Goal: Task Accomplishment & Management: Complete application form

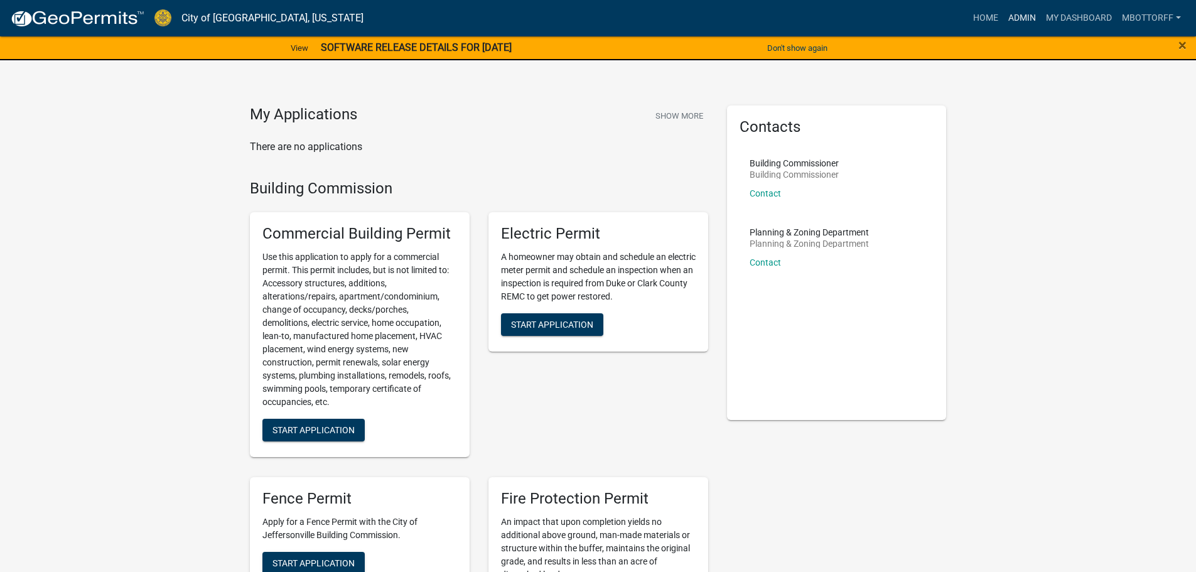
click at [1014, 16] on link "Admin" at bounding box center [1022, 18] width 38 height 24
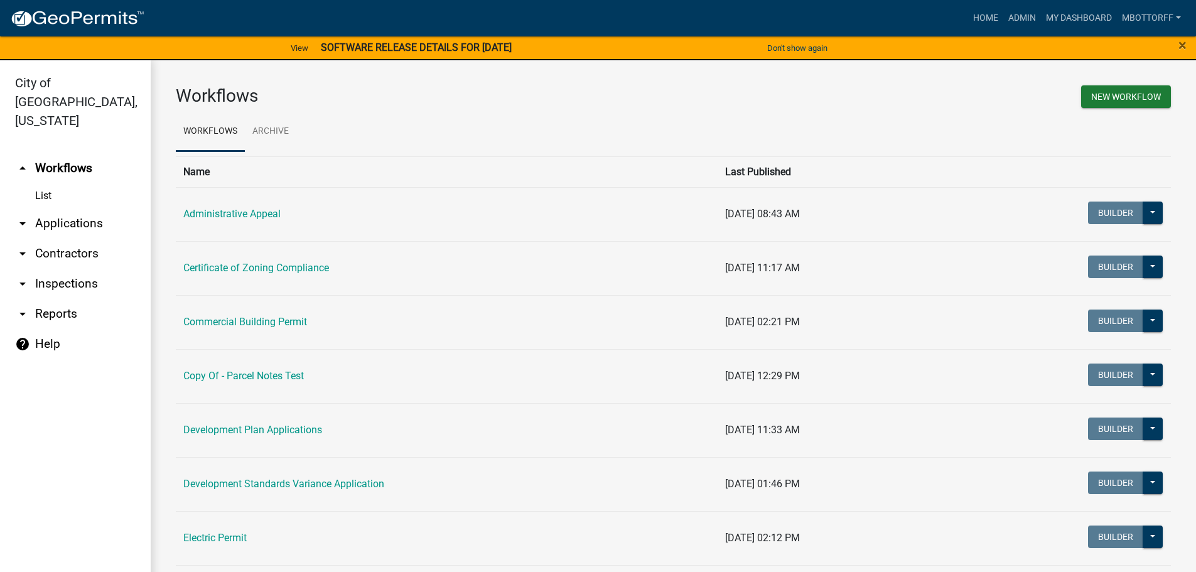
click at [67, 208] on link "arrow_drop_down Applications" at bounding box center [75, 223] width 151 height 30
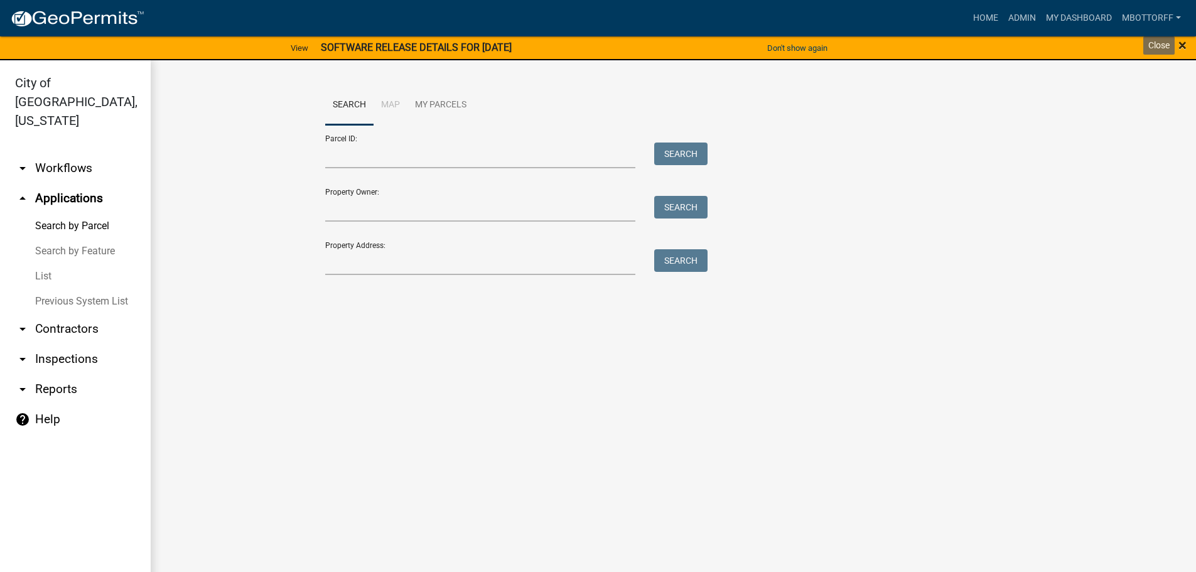
click at [1182, 43] on span "×" at bounding box center [1182, 45] width 8 height 18
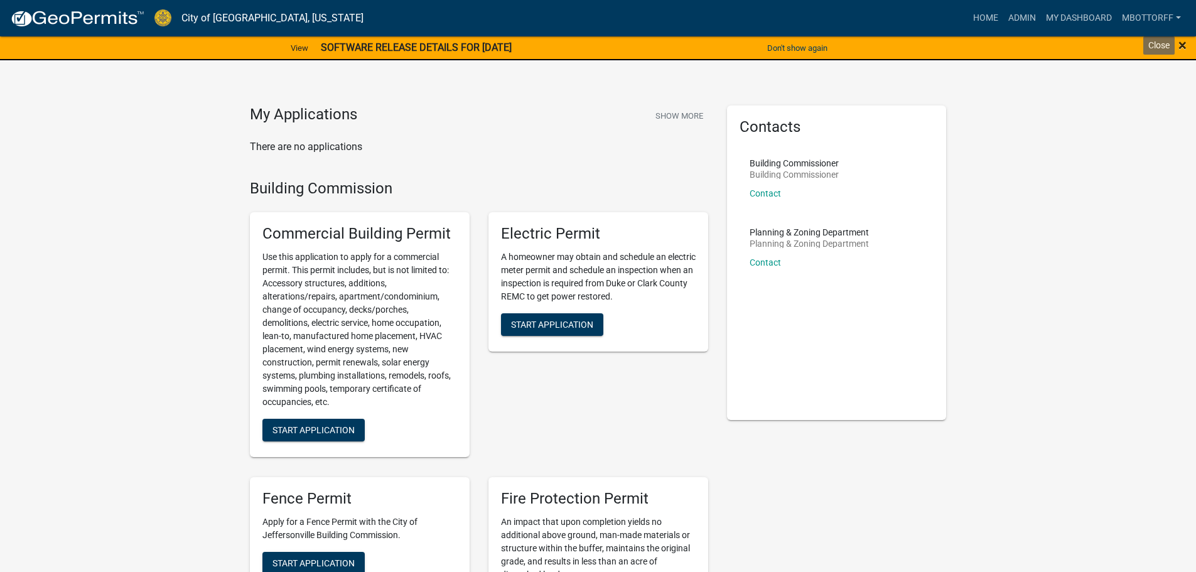
click at [1184, 40] on span "×" at bounding box center [1182, 45] width 8 height 18
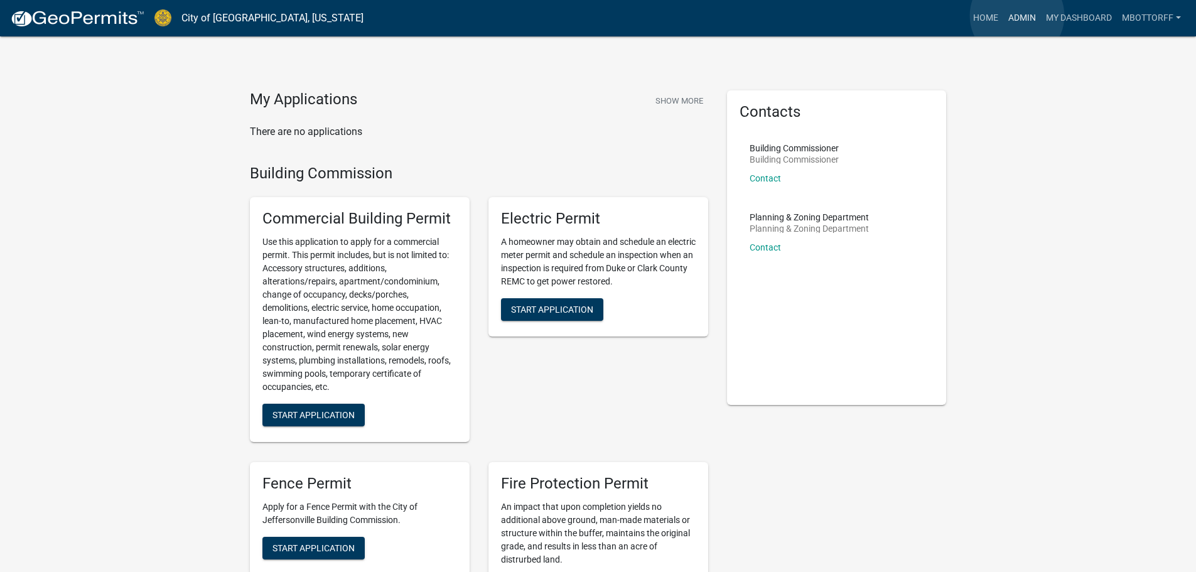
click at [1017, 16] on link "Admin" at bounding box center [1022, 18] width 38 height 24
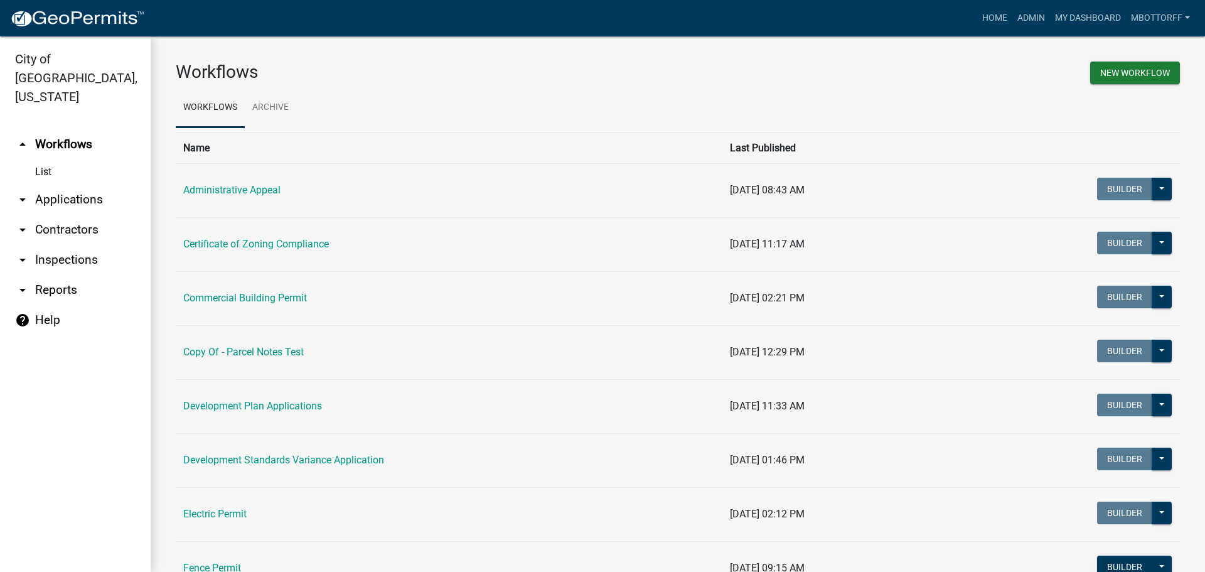
click at [45, 185] on link "arrow_drop_down Applications" at bounding box center [75, 200] width 151 height 30
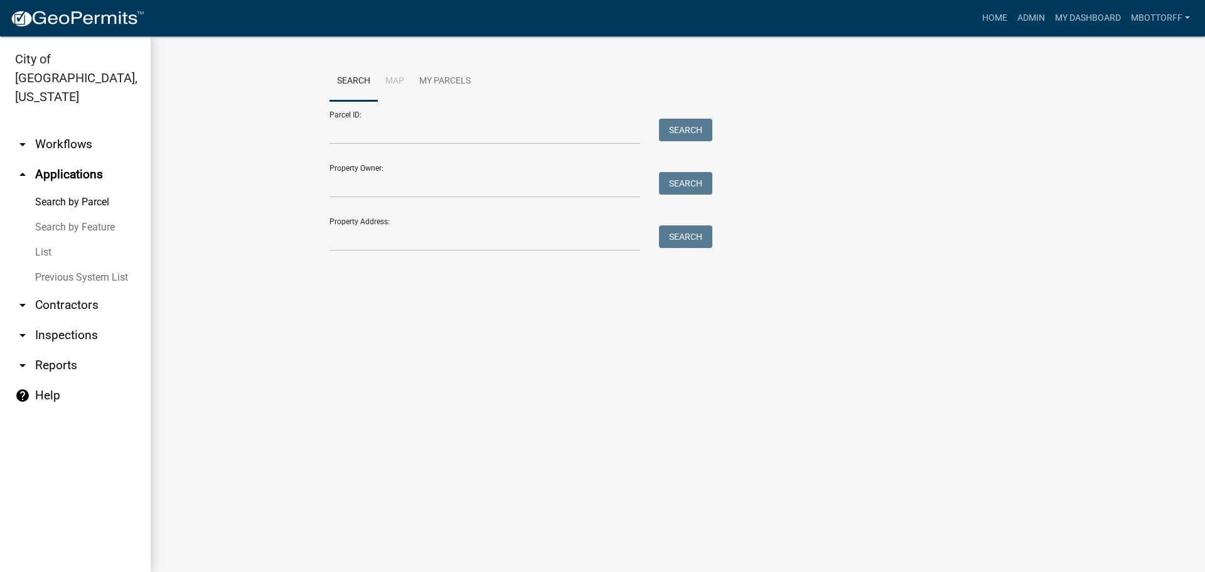
click at [51, 320] on link "arrow_drop_down Inspections" at bounding box center [75, 335] width 151 height 30
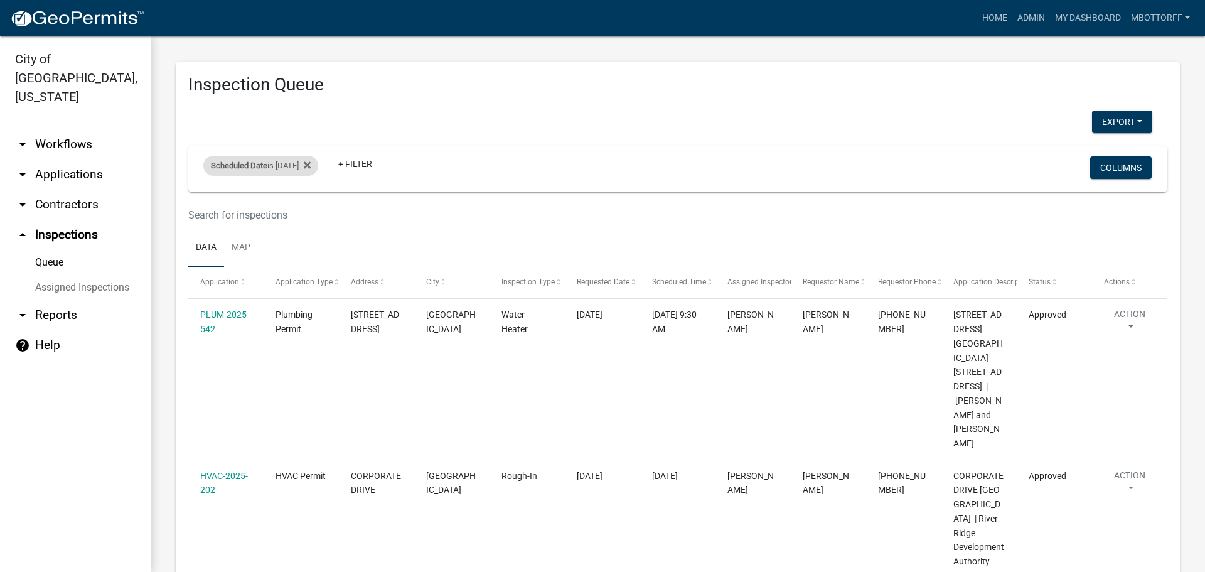
click at [305, 168] on div "Scheduled Date is 10/07/2025" at bounding box center [260, 166] width 115 height 20
click at [308, 212] on input "2025-10-07" at bounding box center [272, 213] width 88 height 26
type input "2025-10-08"
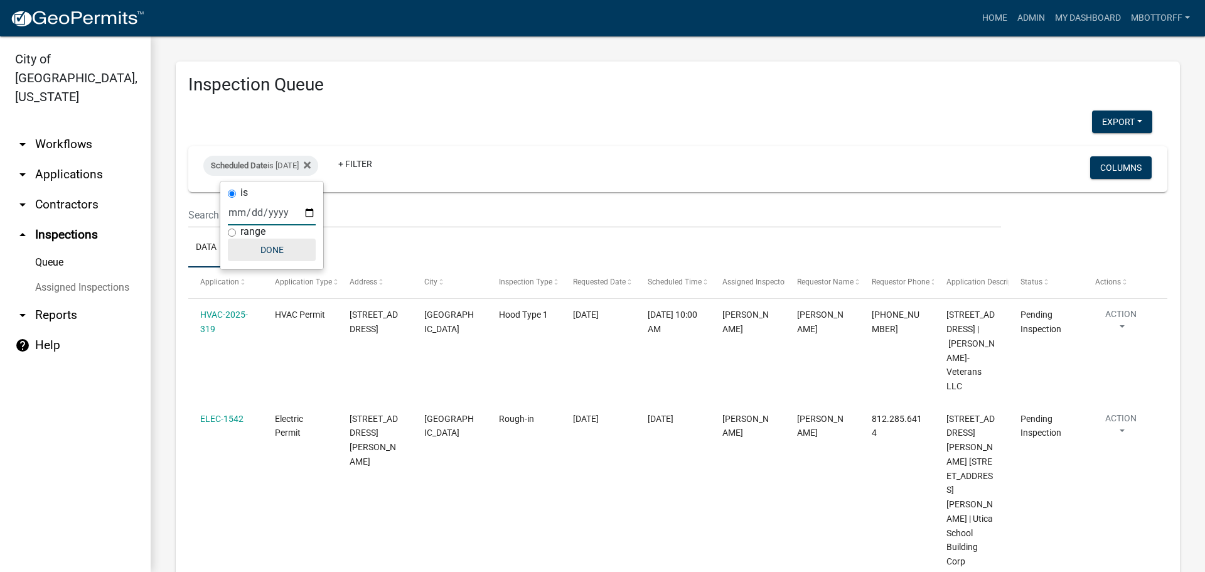
click at [274, 249] on button "Done" at bounding box center [272, 249] width 88 height 23
click at [61, 190] on link "arrow_drop_down Contractors" at bounding box center [75, 205] width 151 height 30
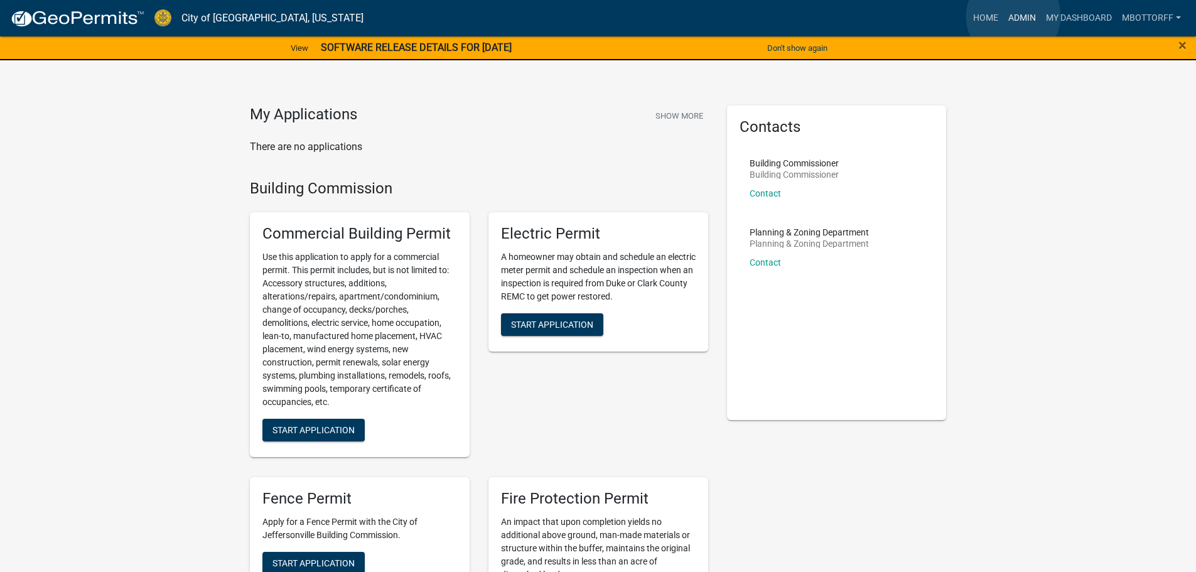
click at [1013, 16] on link "Admin" at bounding box center [1022, 18] width 38 height 24
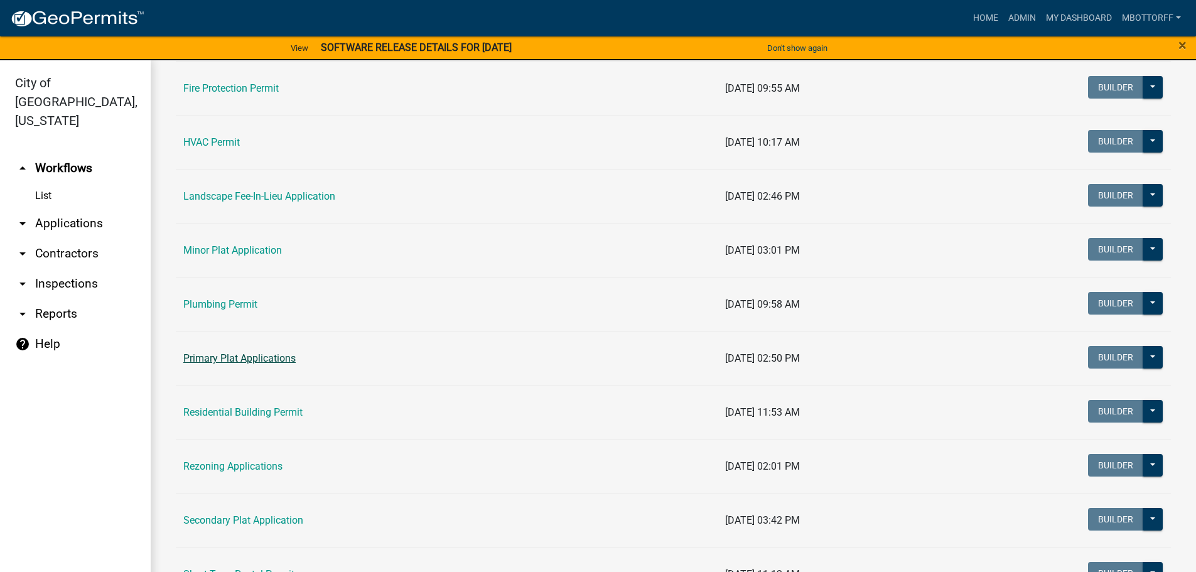
scroll to position [565, 0]
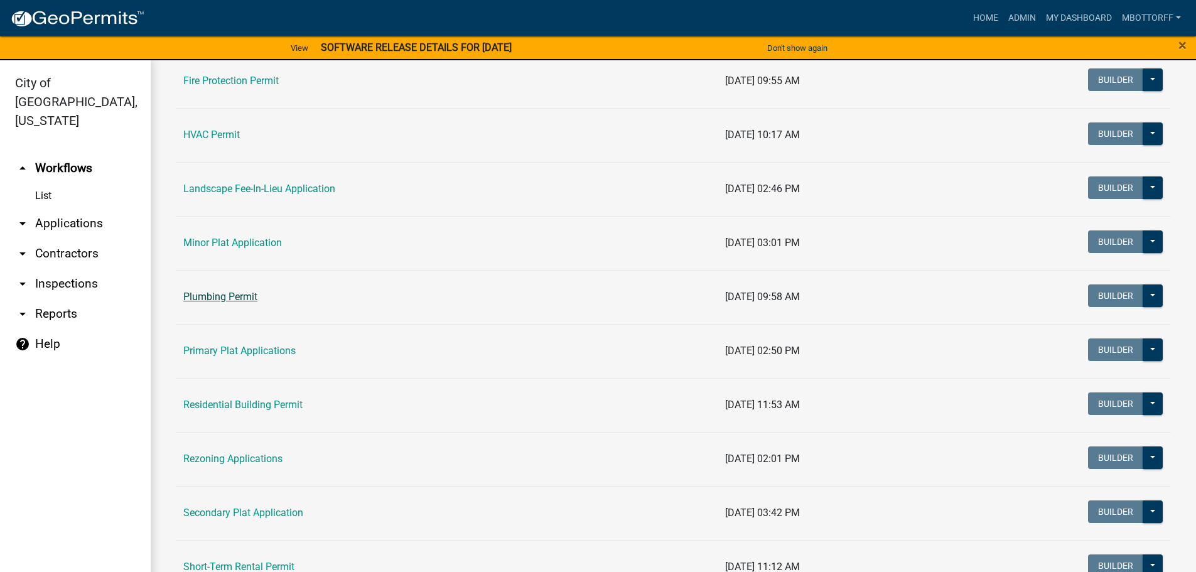
click at [215, 292] on link "Plumbing Permit" at bounding box center [220, 297] width 74 height 12
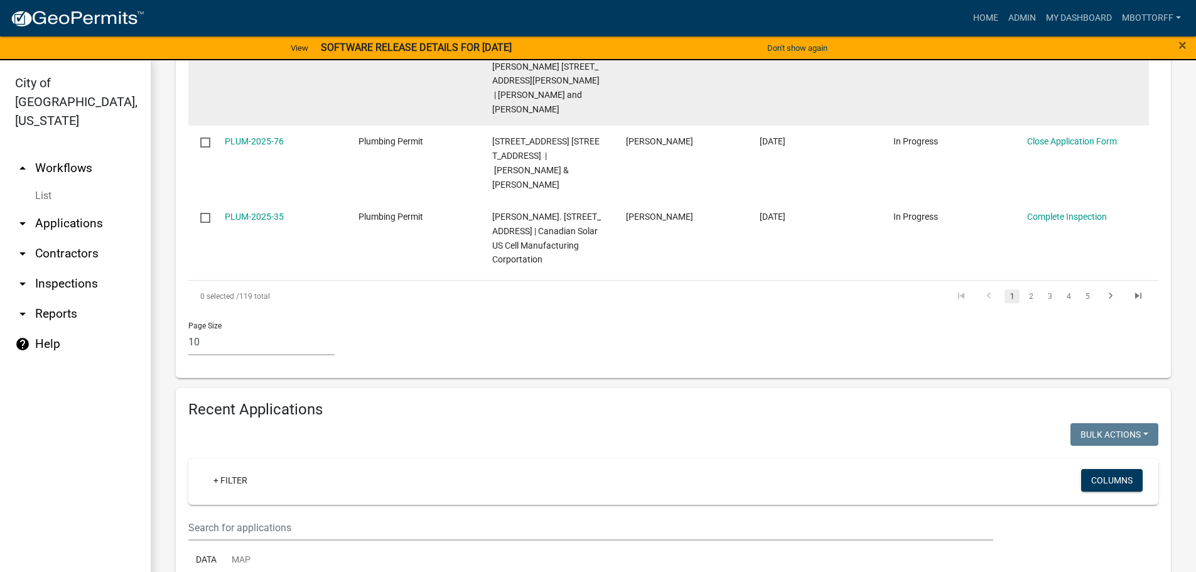
scroll to position [1004, 0]
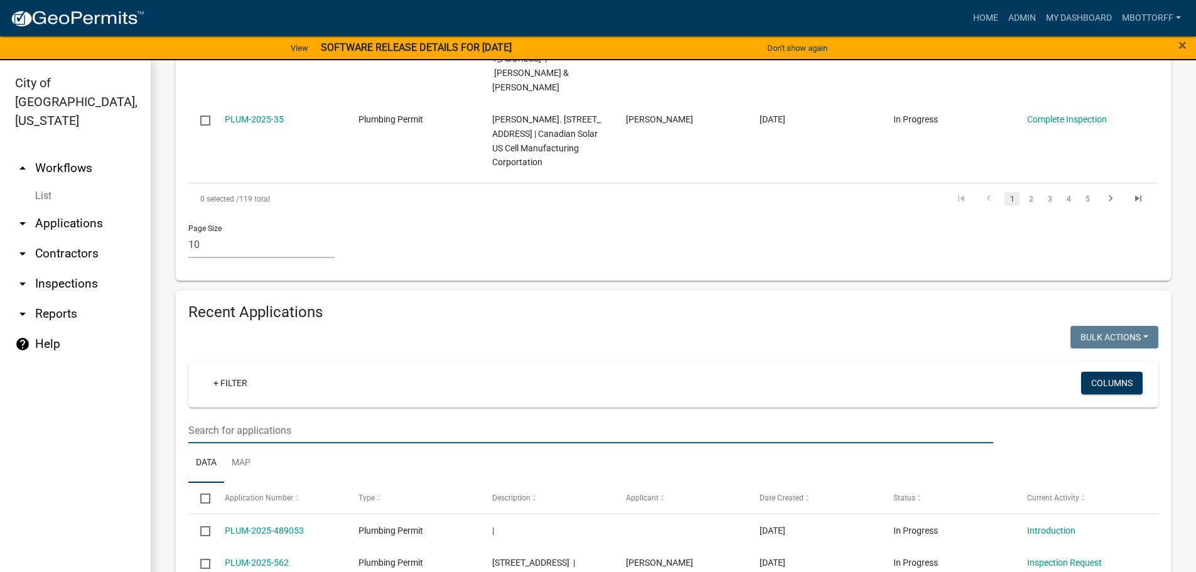
click at [210, 417] on input "text" at bounding box center [590, 430] width 805 height 26
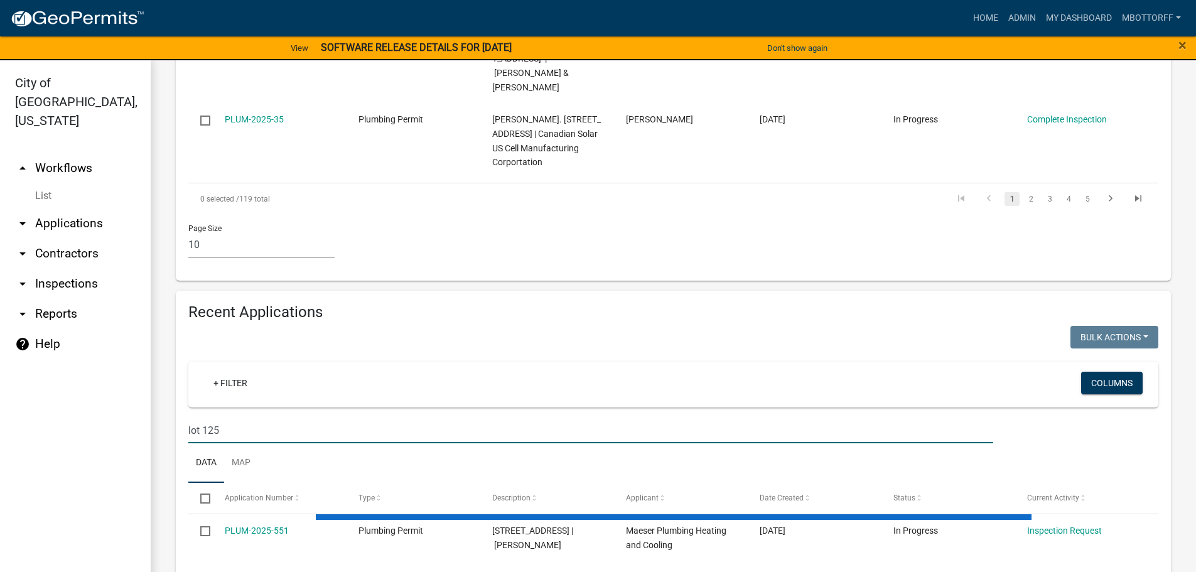
scroll to position [951, 0]
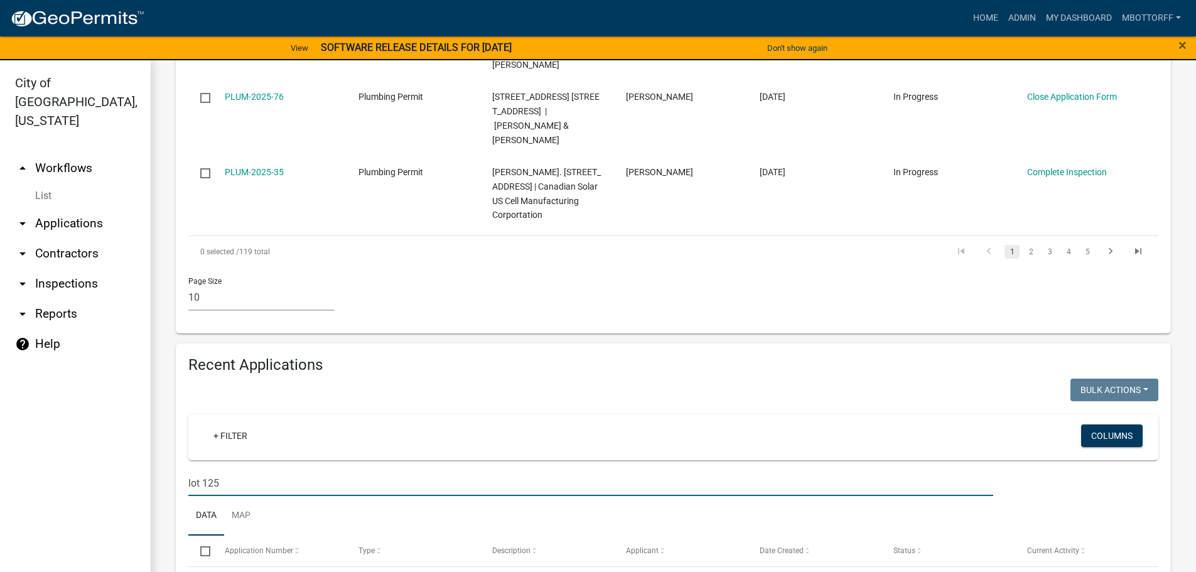
drag, startPoint x: 237, startPoint y: 376, endPoint x: 0, endPoint y: 323, distance: 243.2
click at [0, 318] on div "City of Jeffersonville, Indiana arrow_drop_up Workflows List arrow_drop_down Ap…" at bounding box center [598, 323] width 1196 height 527
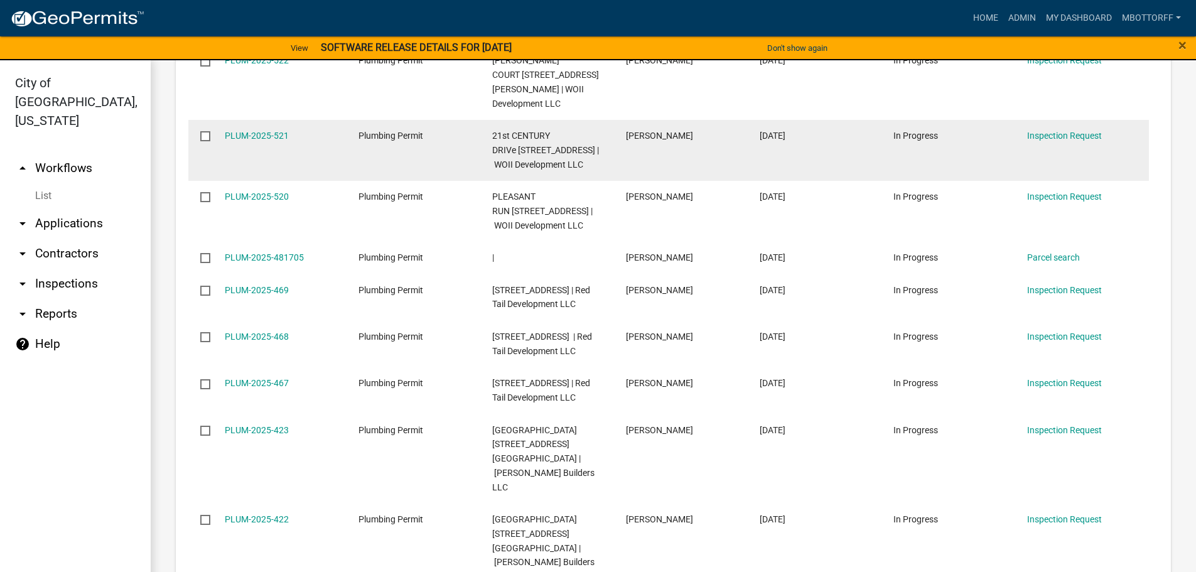
scroll to position [1567, 0]
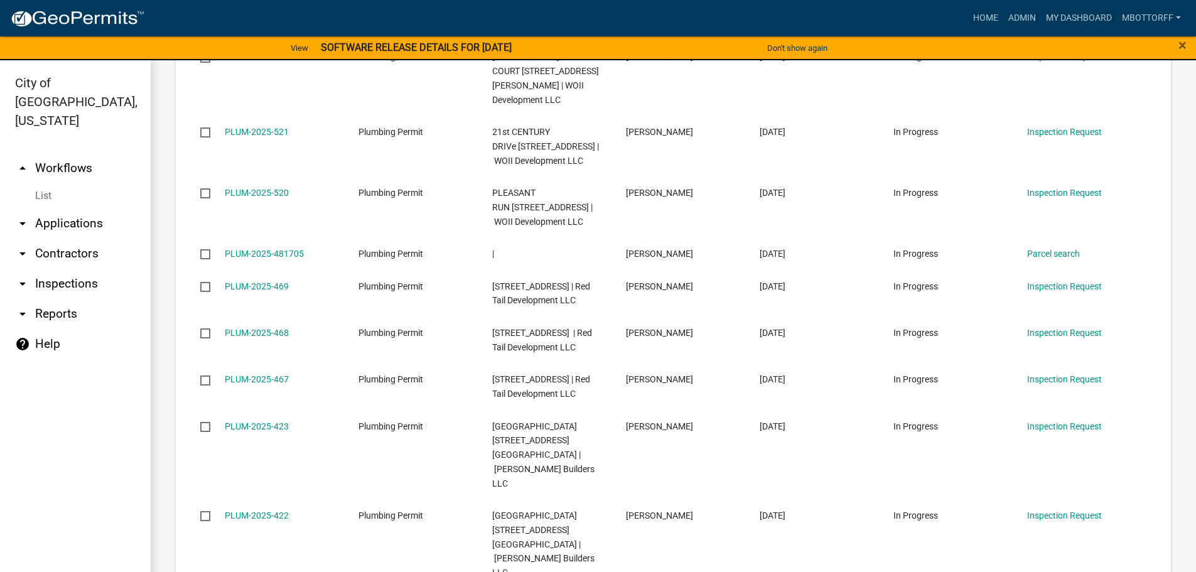
type input "lindley"
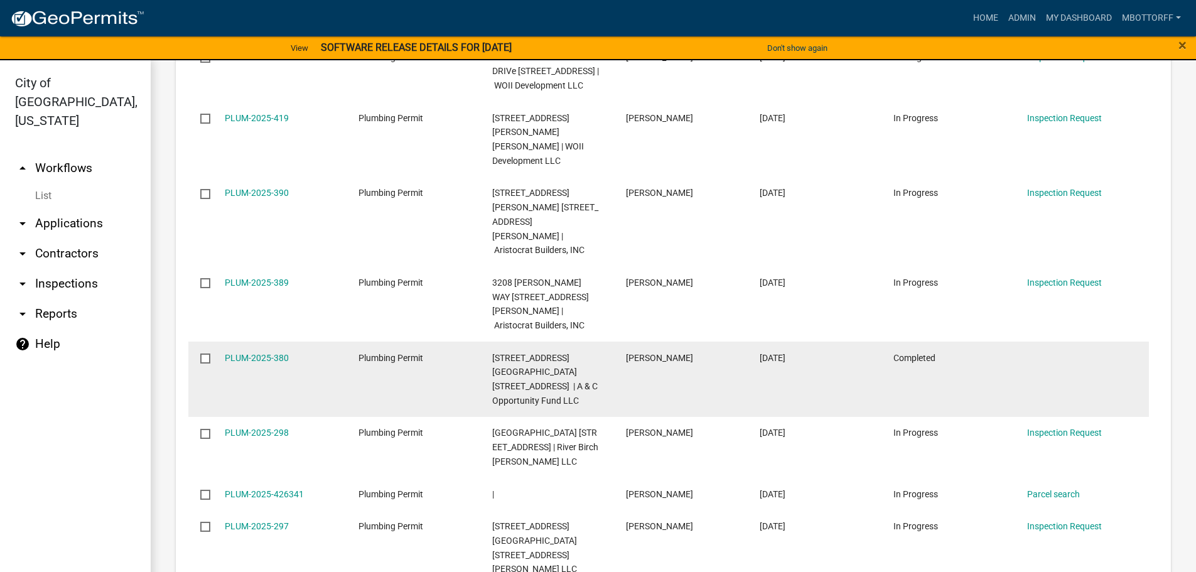
scroll to position [1553, 0]
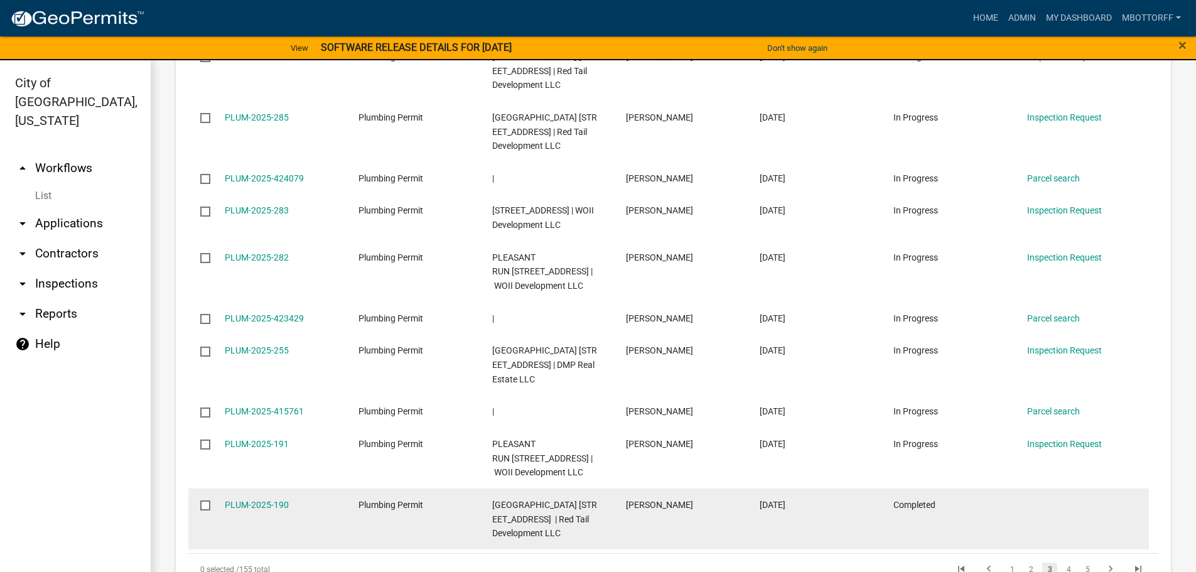
scroll to position [1482, 0]
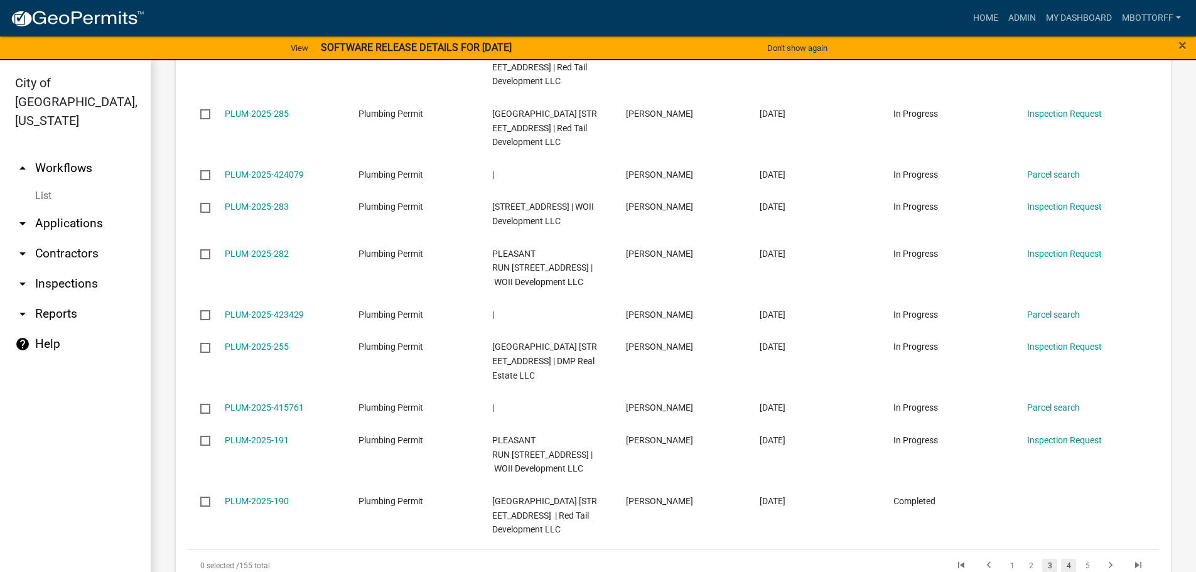
click at [1061, 559] on link "4" at bounding box center [1068, 566] width 15 height 14
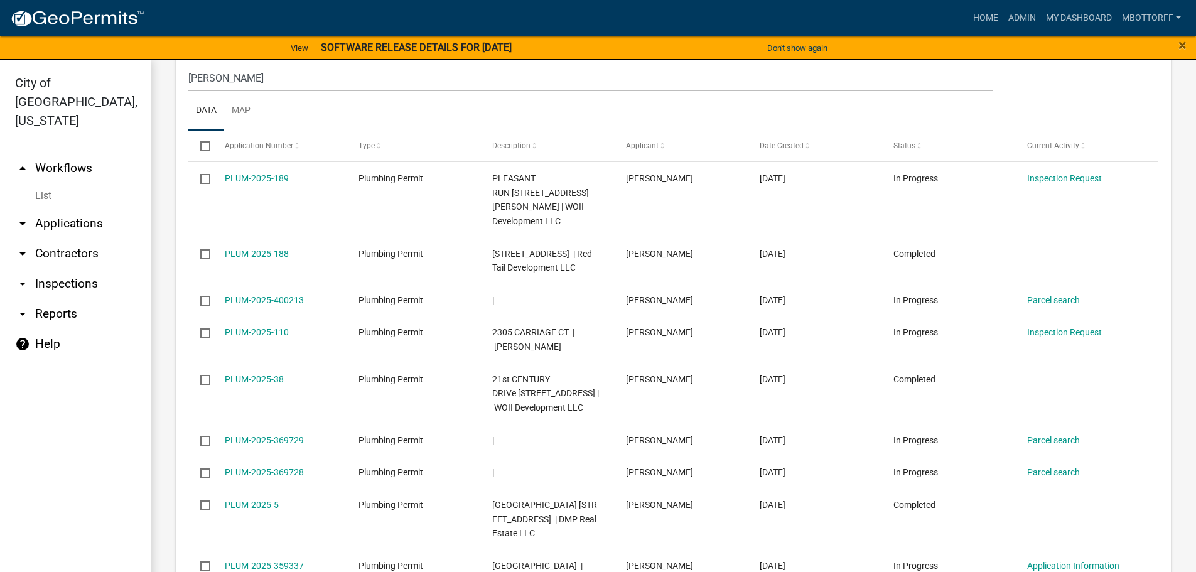
scroll to position [1453, 0]
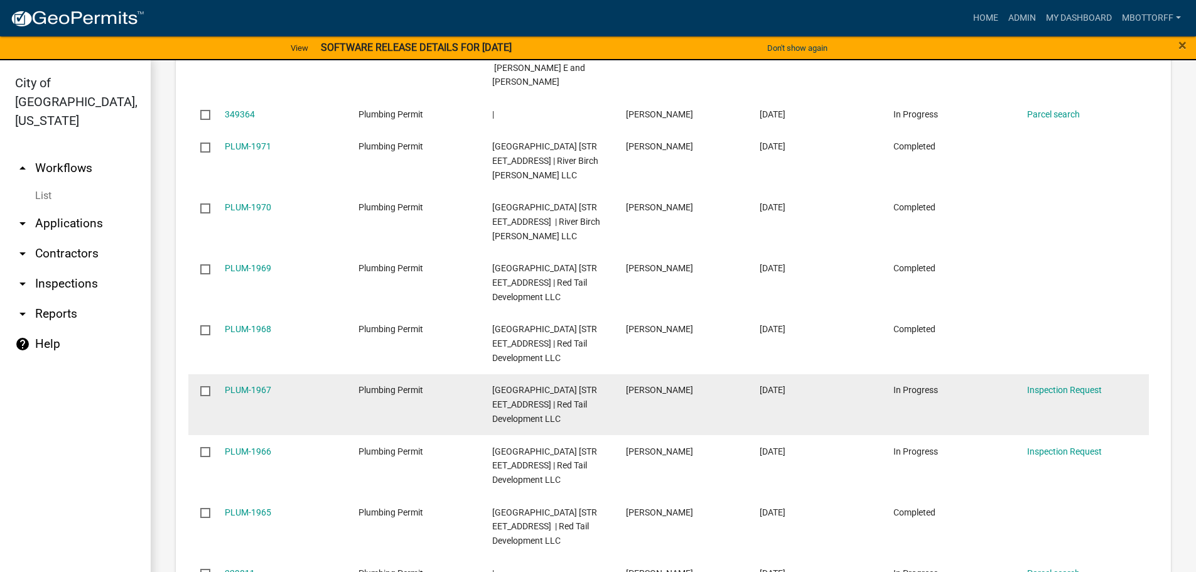
scroll to position [1496, 0]
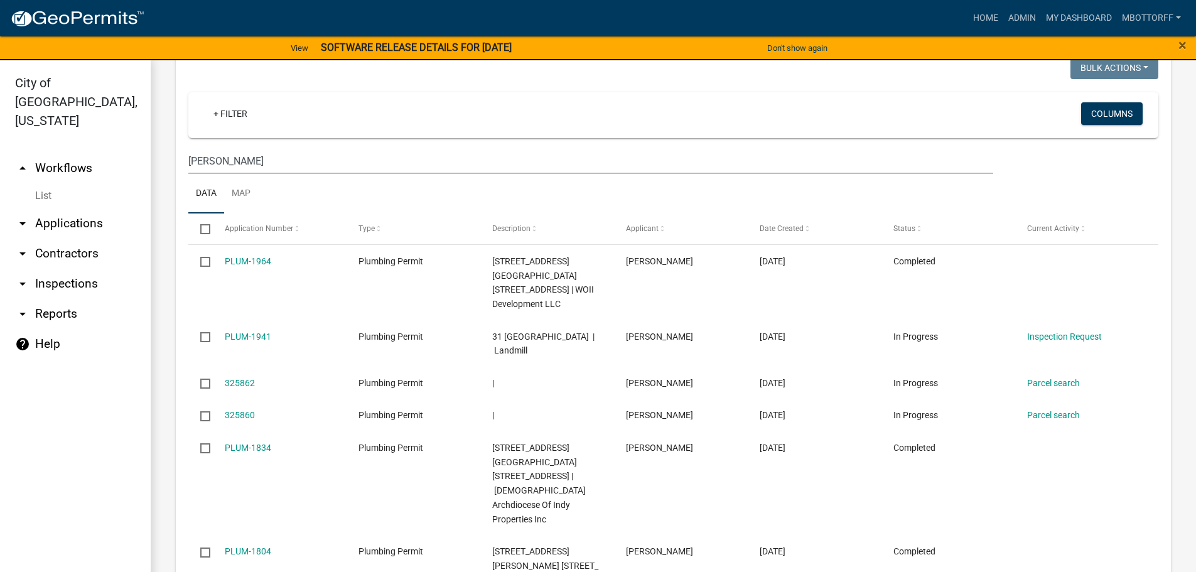
scroll to position [1524, 0]
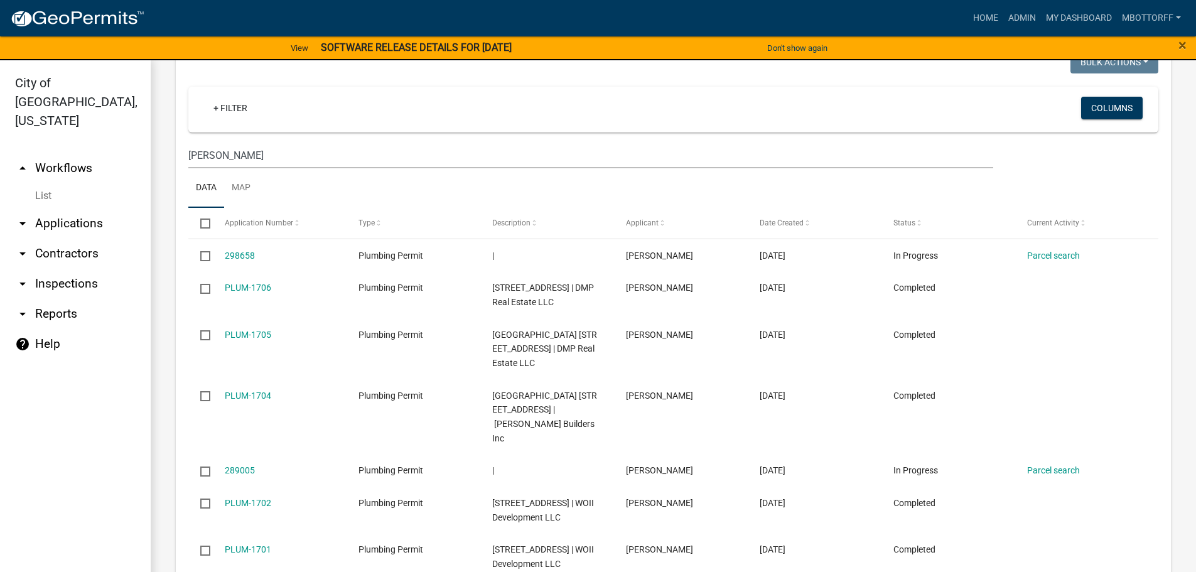
scroll to position [1467, 0]
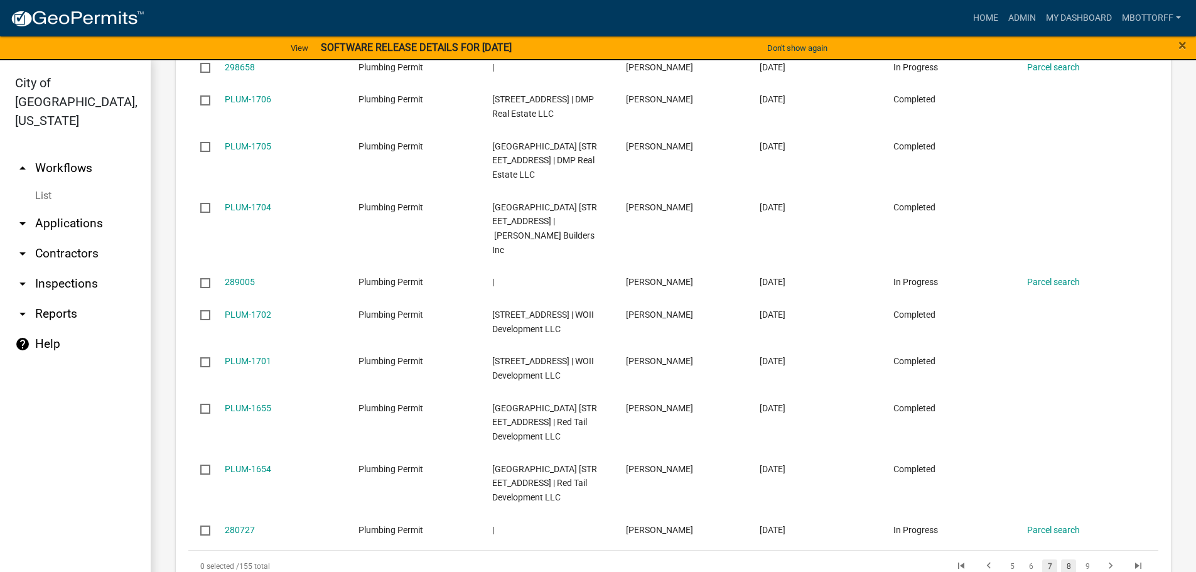
click at [1061, 559] on link "8" at bounding box center [1068, 566] width 15 height 14
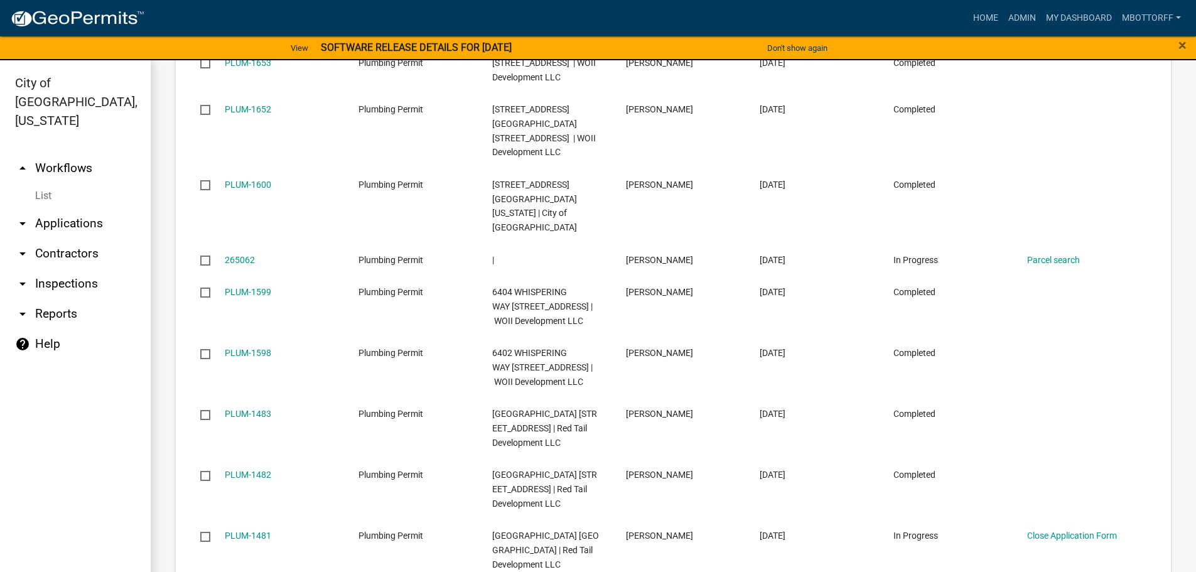
scroll to position [1482, 0]
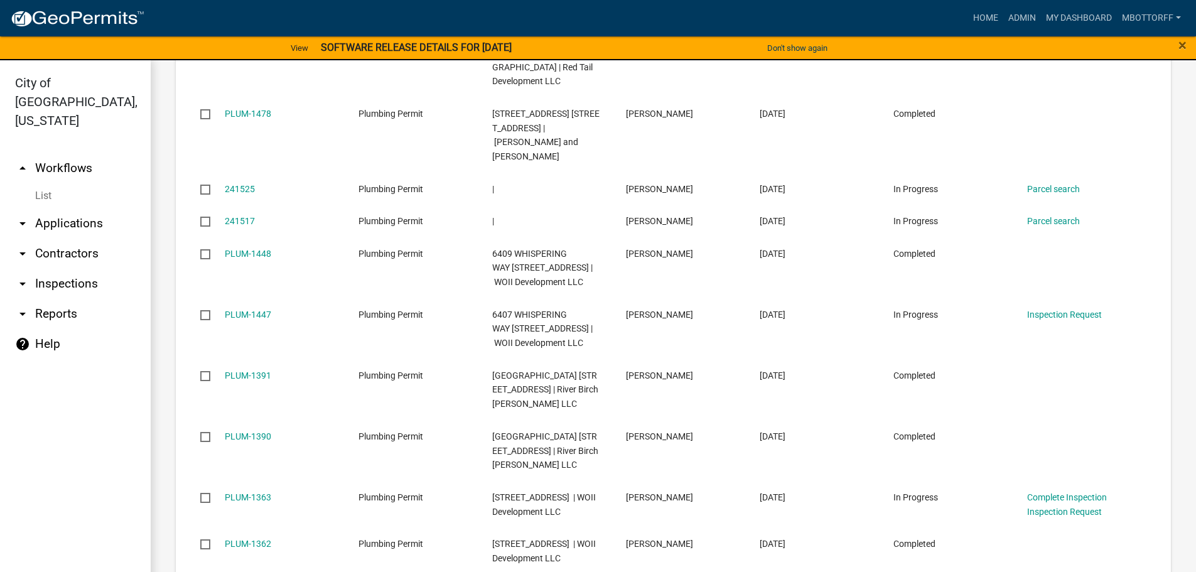
scroll to position [15, 0]
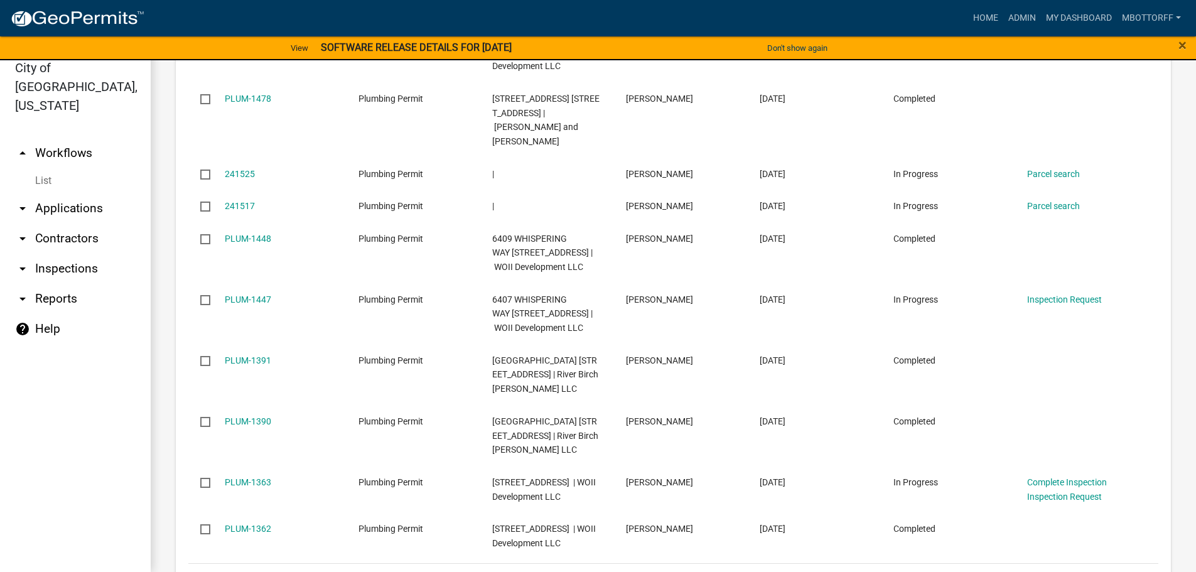
click at [1058, 571] on link "10" at bounding box center [1066, 579] width 16 height 14
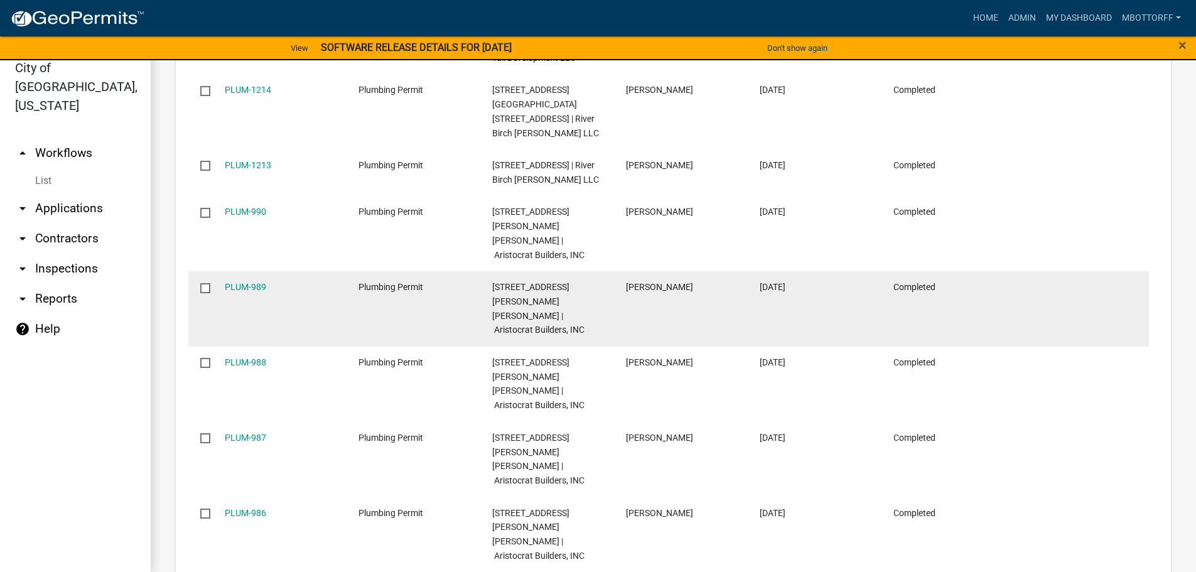
scroll to position [1553, 0]
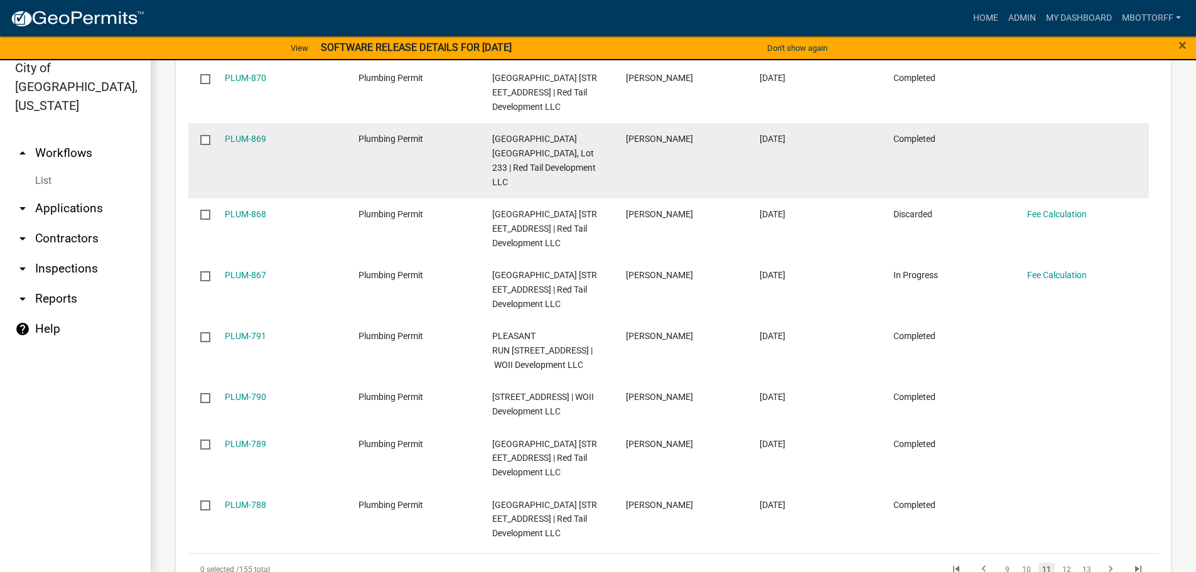
scroll to position [1539, 0]
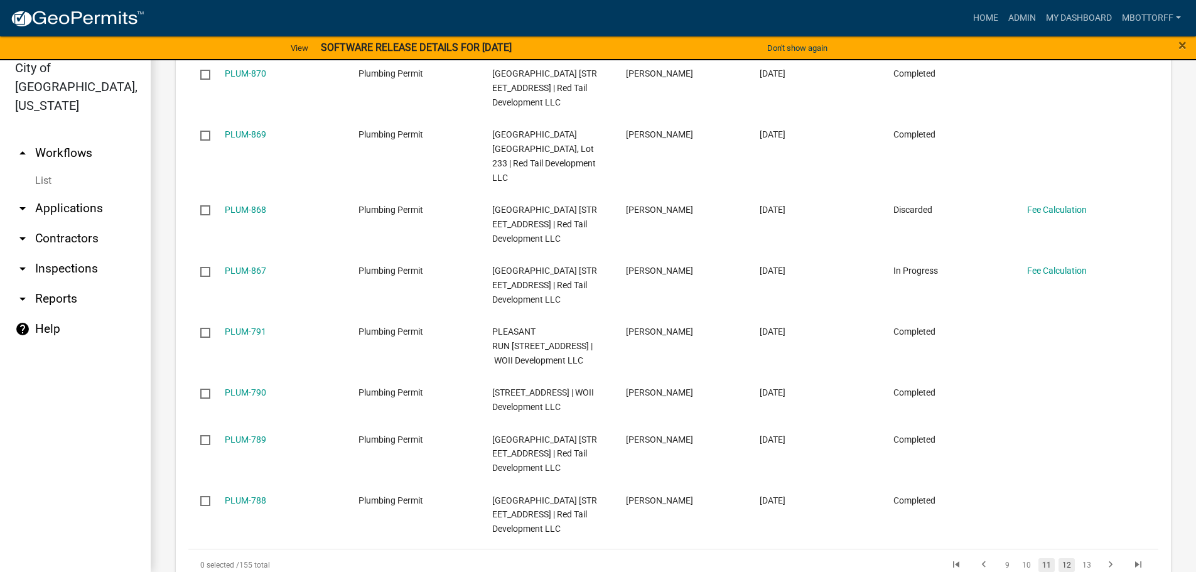
click at [1058, 558] on link "12" at bounding box center [1066, 565] width 16 height 14
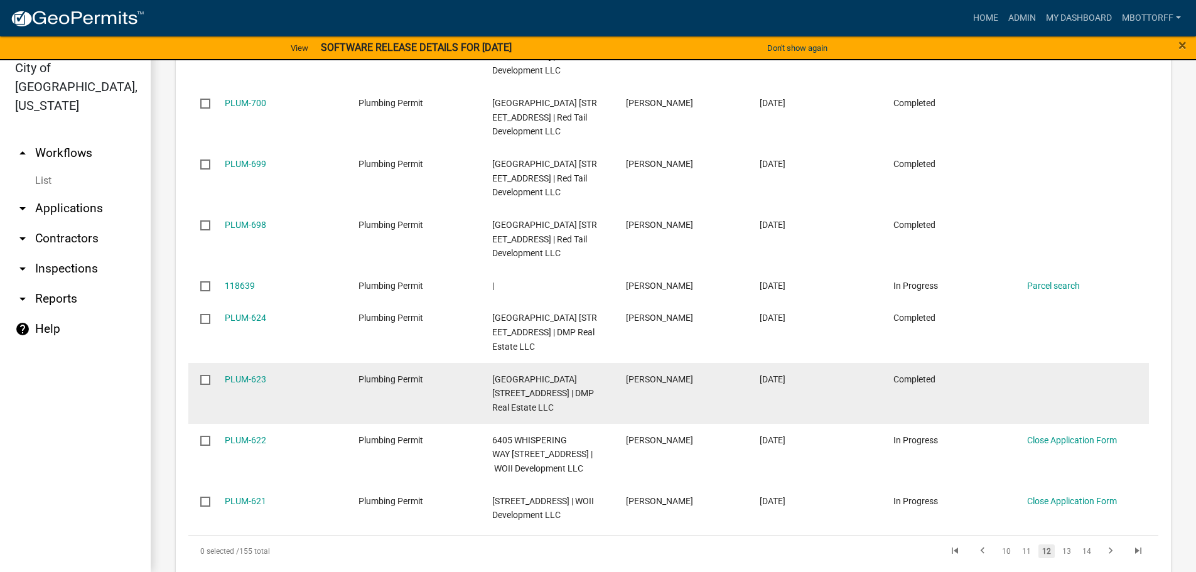
scroll to position [1539, 0]
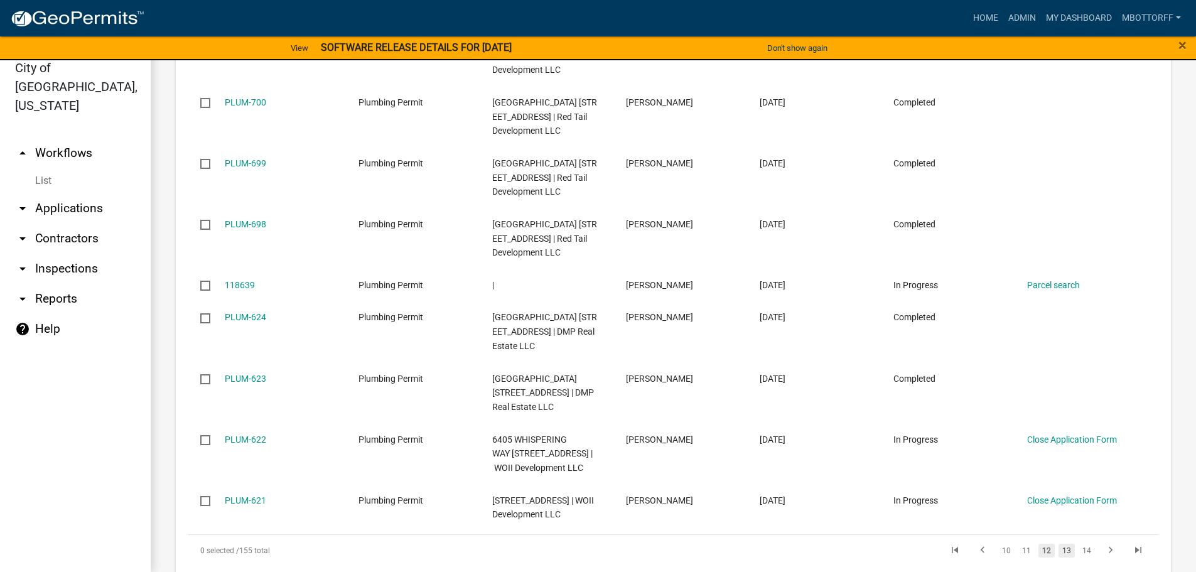
click at [1060, 544] on link "13" at bounding box center [1066, 551] width 16 height 14
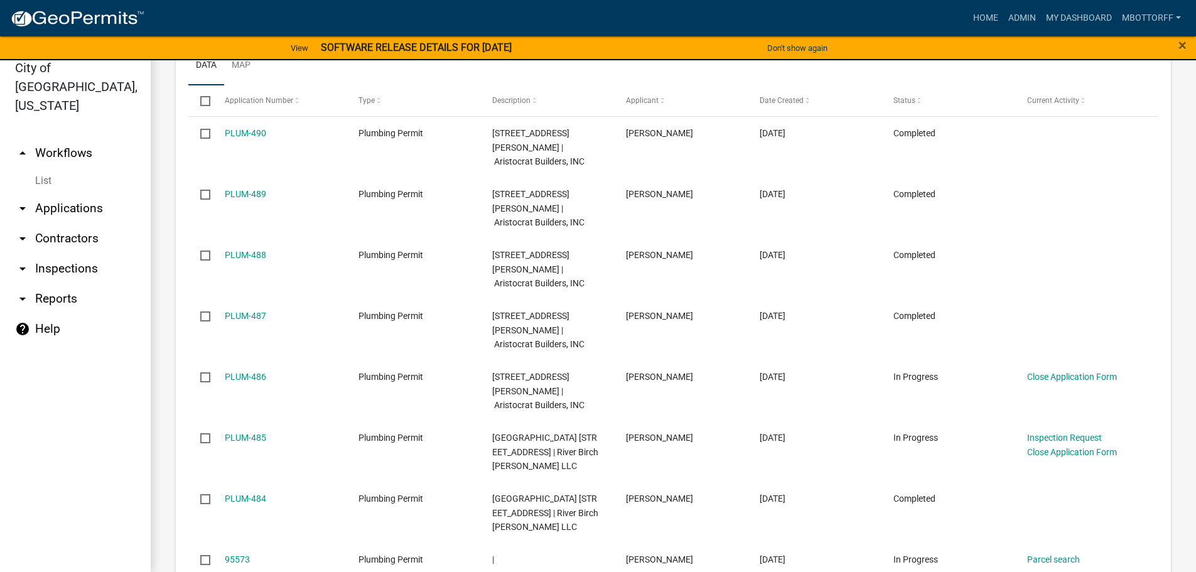
scroll to position [1439, 0]
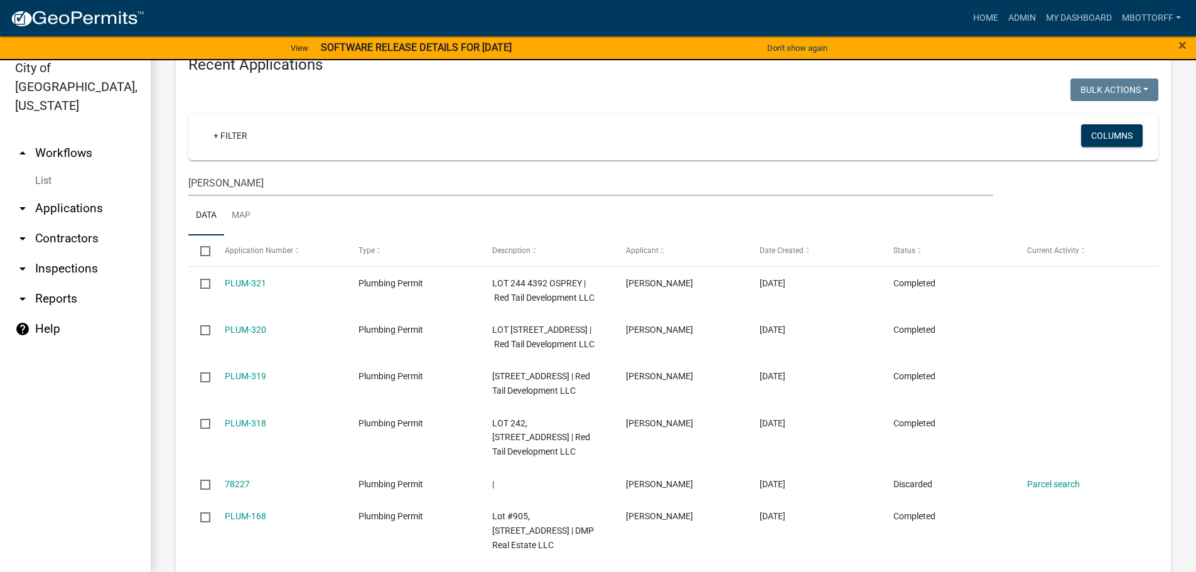
scroll to position [1362, 0]
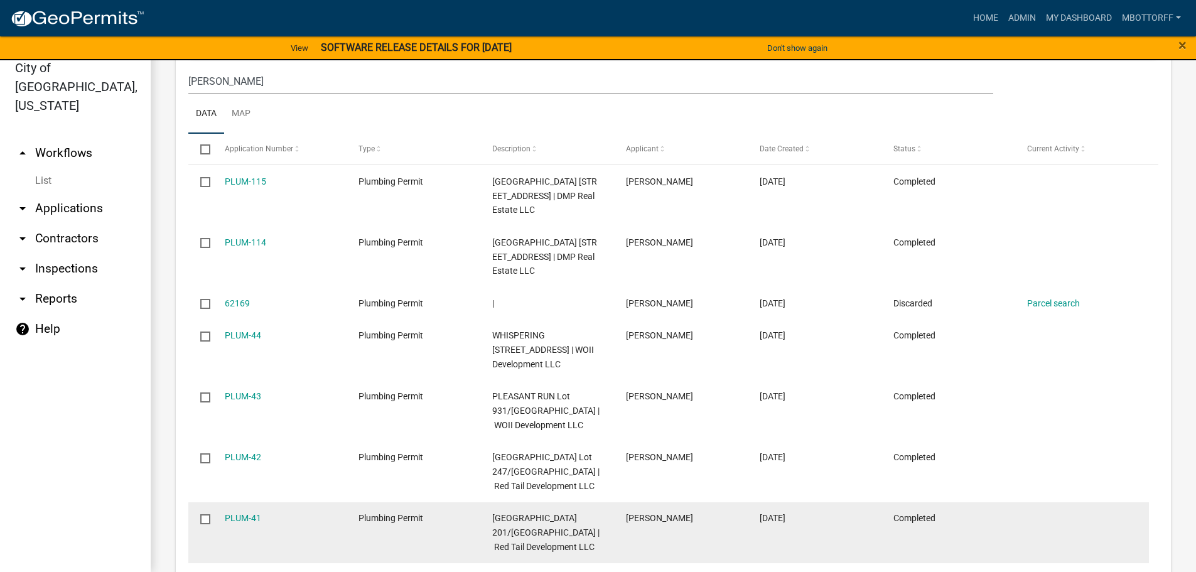
scroll to position [1362, 0]
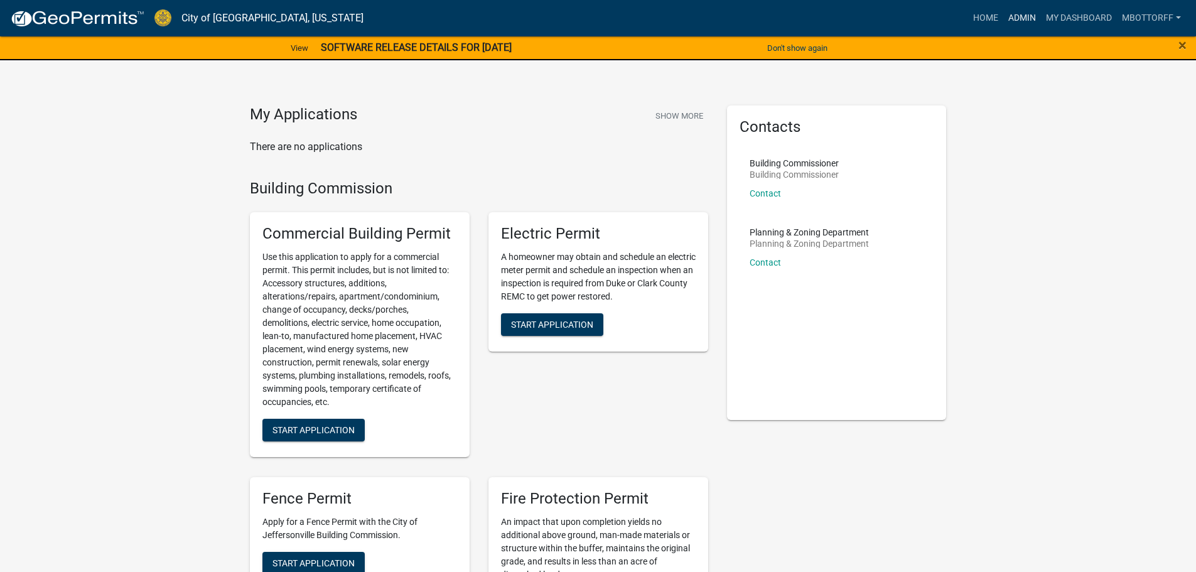
click at [1012, 19] on link "Admin" at bounding box center [1022, 18] width 38 height 24
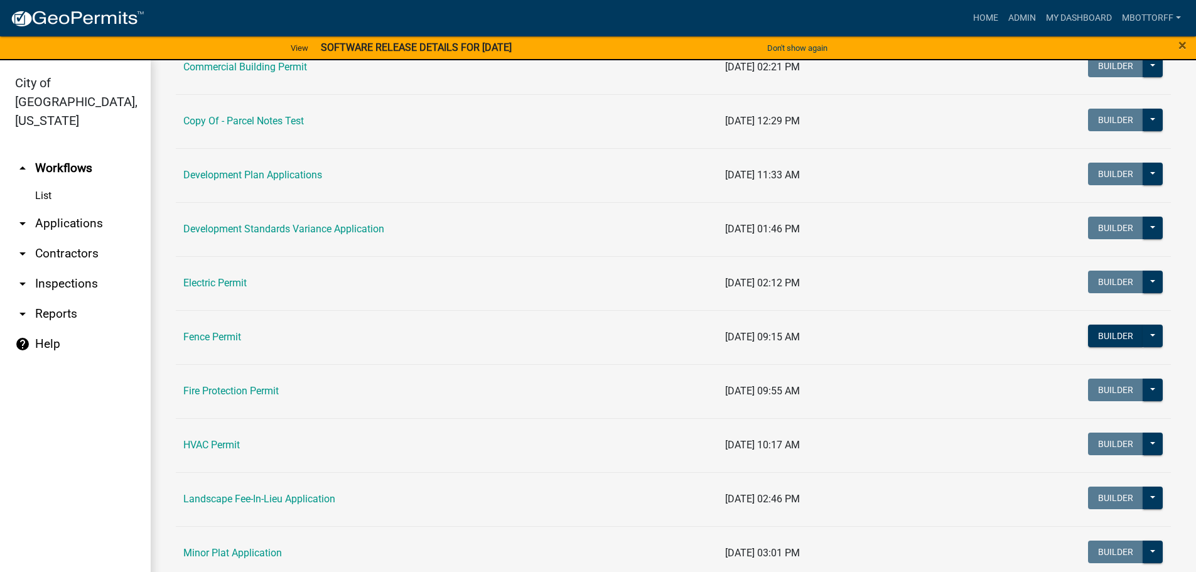
scroll to position [377, 0]
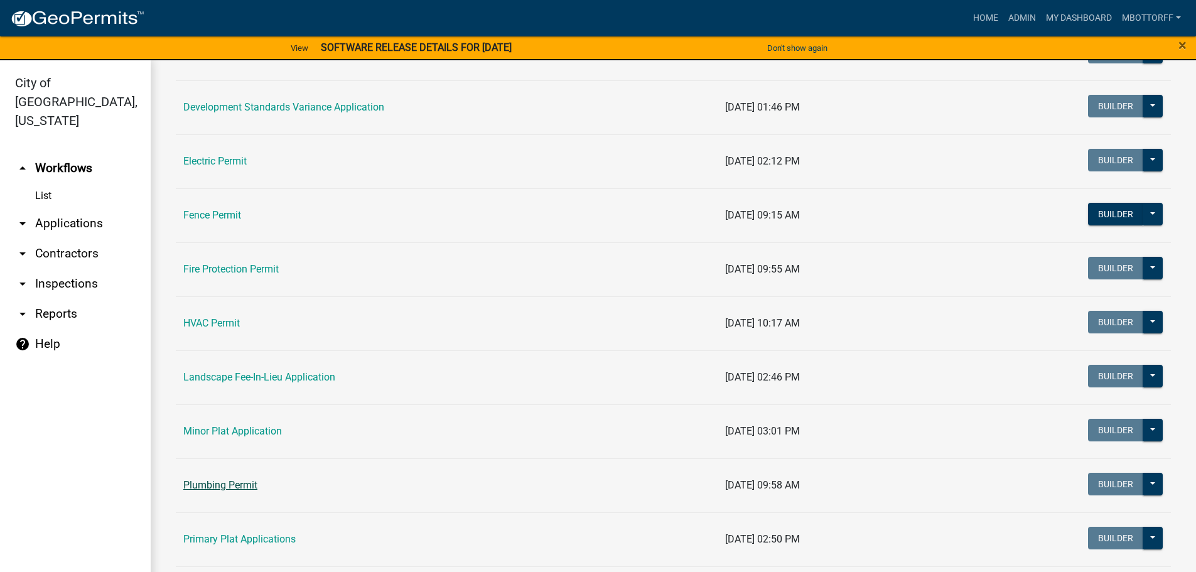
click at [240, 485] on link "Plumbing Permit" at bounding box center [220, 485] width 74 height 12
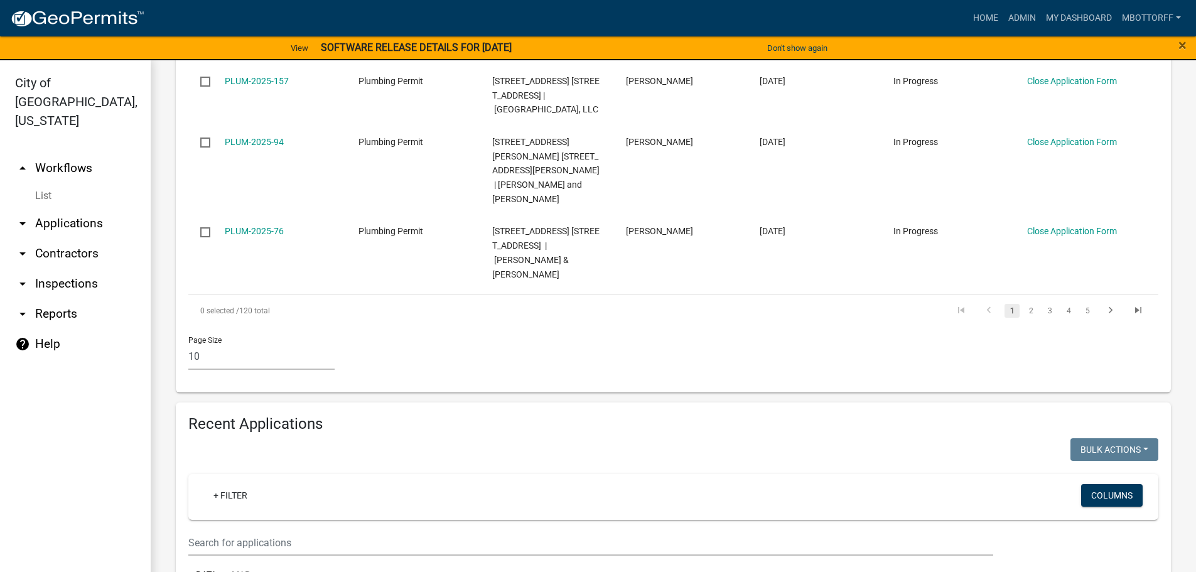
scroll to position [1004, 0]
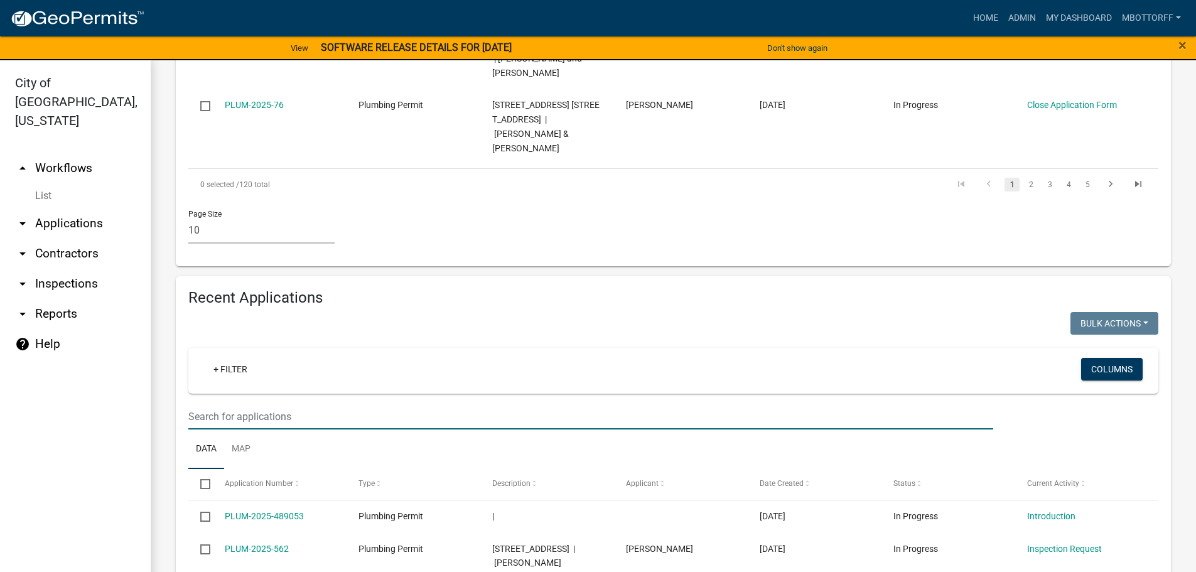
click at [222, 404] on input "text" at bounding box center [590, 417] width 805 height 26
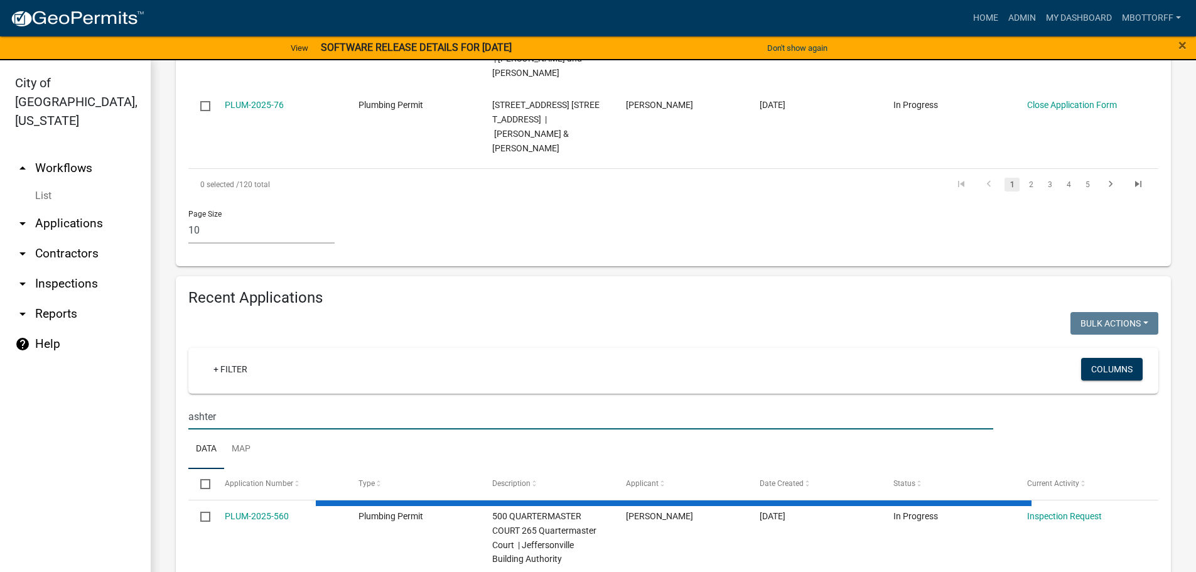
scroll to position [918, 0]
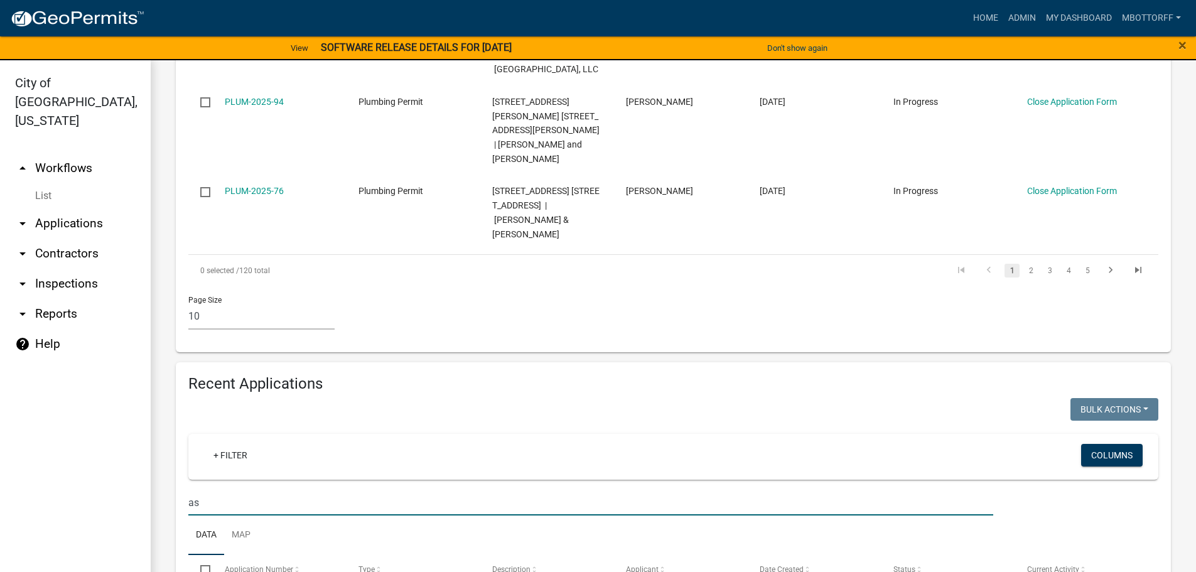
type input "a"
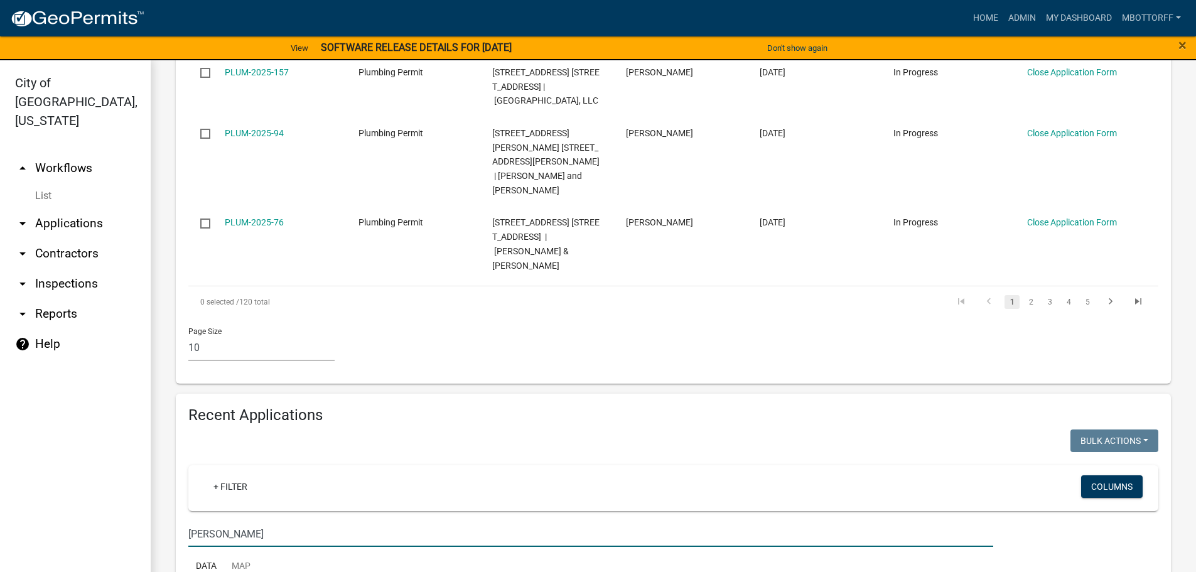
scroll to position [1004, 0]
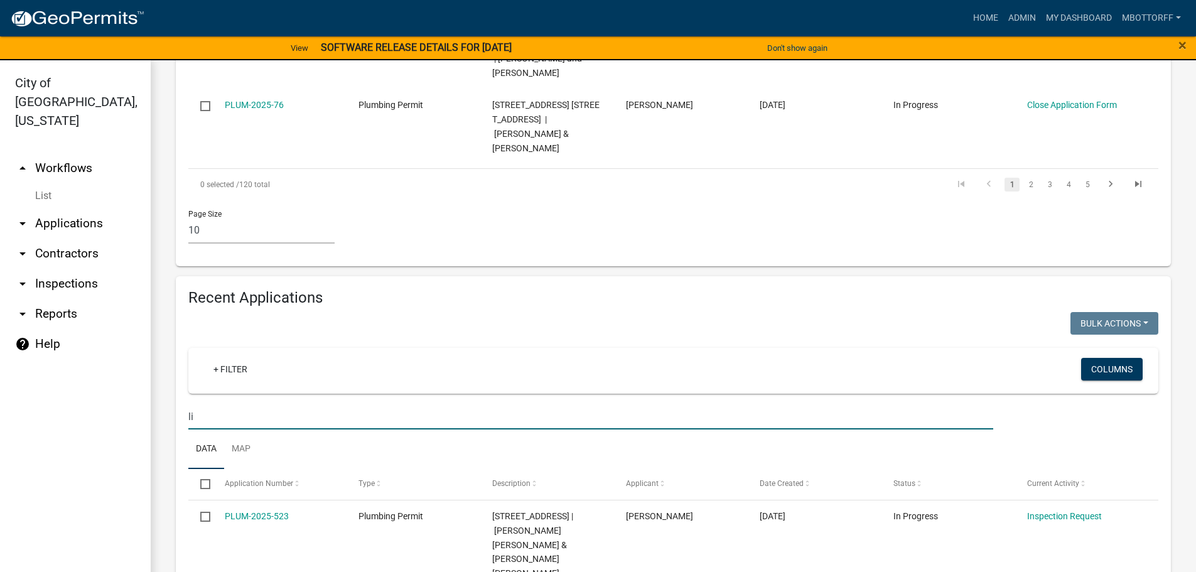
type input "l"
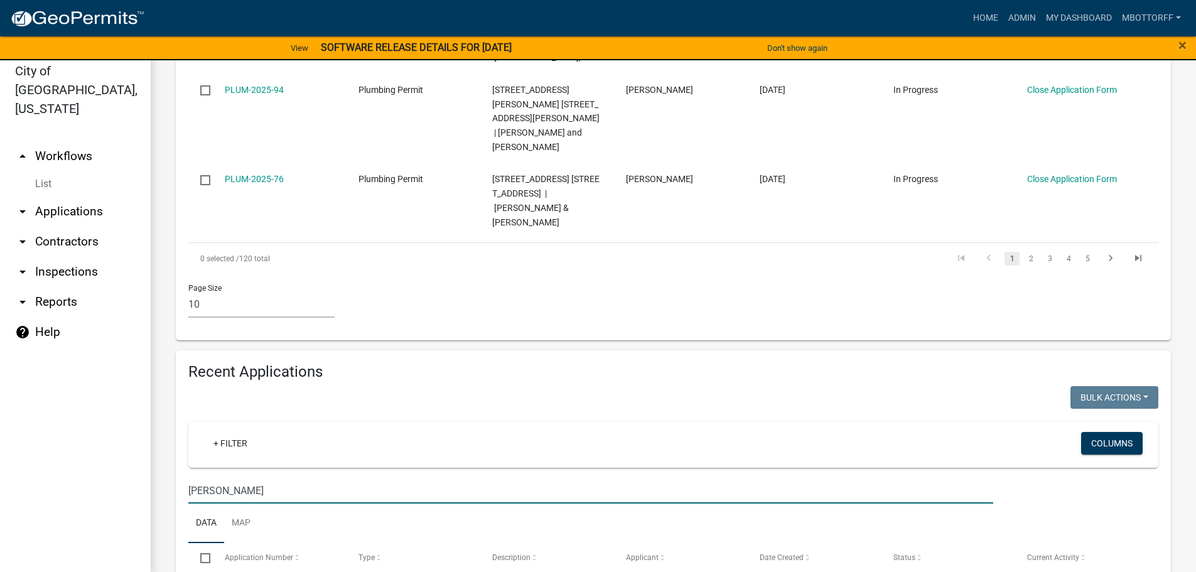
scroll to position [15, 0]
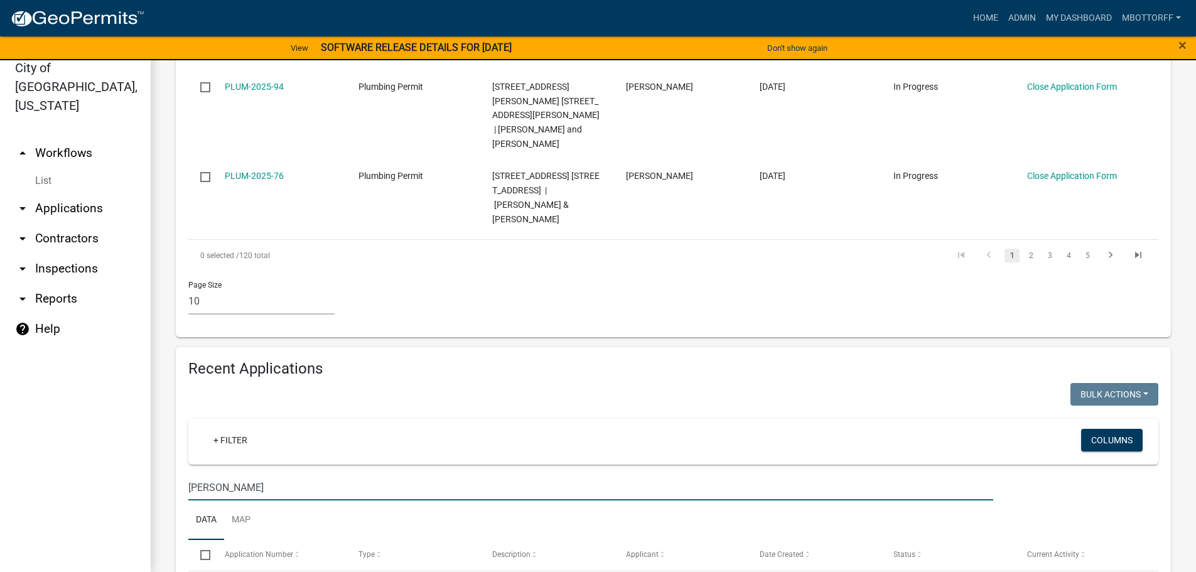
click at [208, 474] on input "paul lindley" at bounding box center [590, 487] width 805 height 26
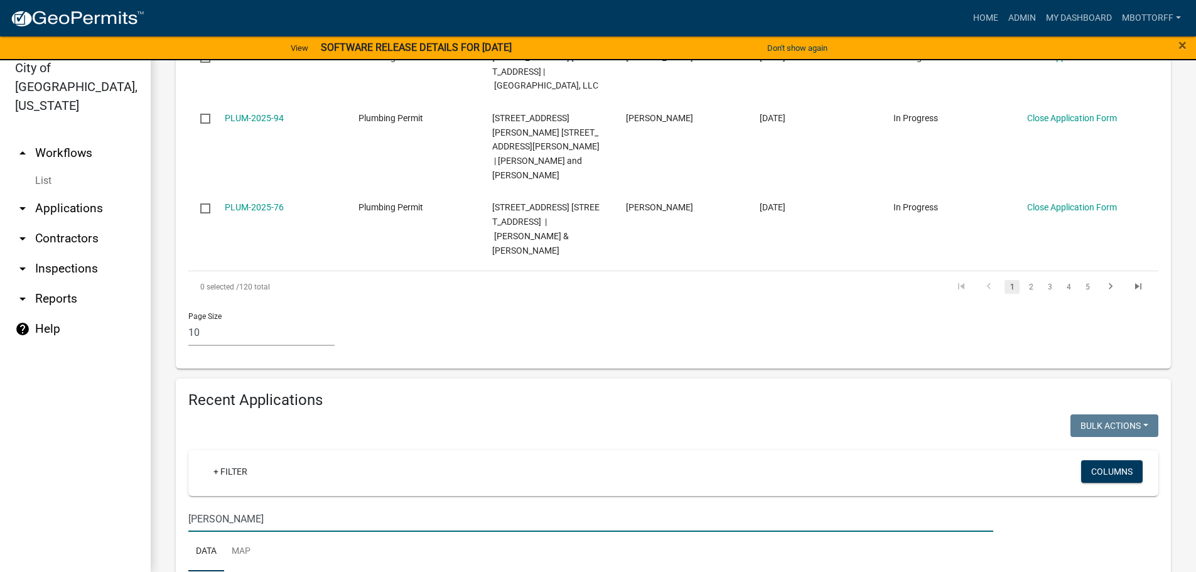
click at [238, 418] on wm-datatable "Bulk Actions Void Expire Lock Withdraw + Filter Columns lindley Data Map Select…" at bounding box center [673, 524] width 970 height 220
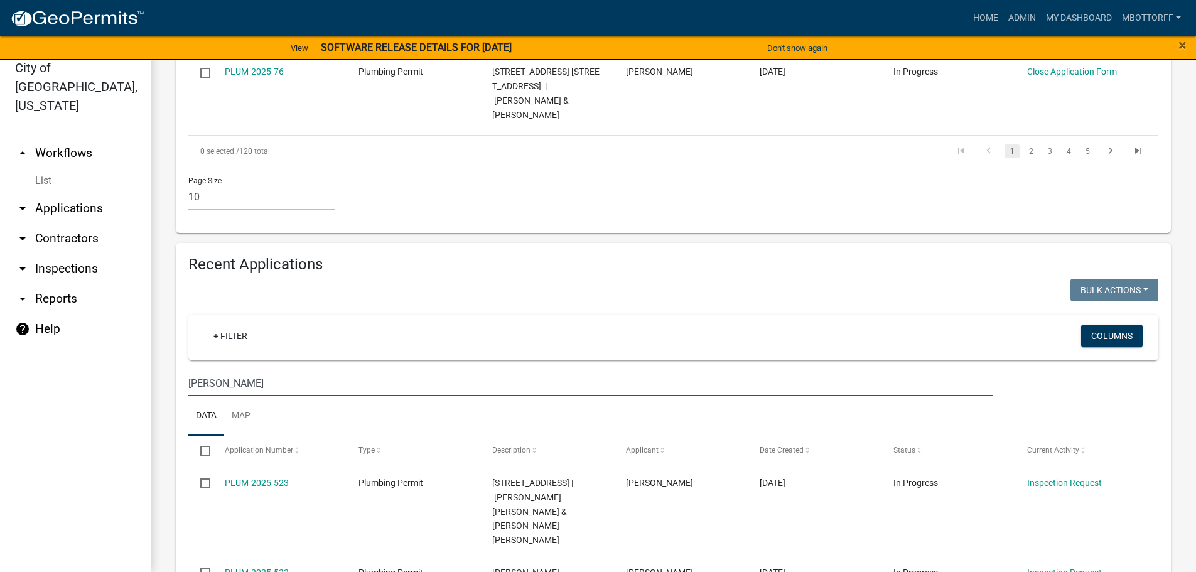
scroll to position [1002, 0]
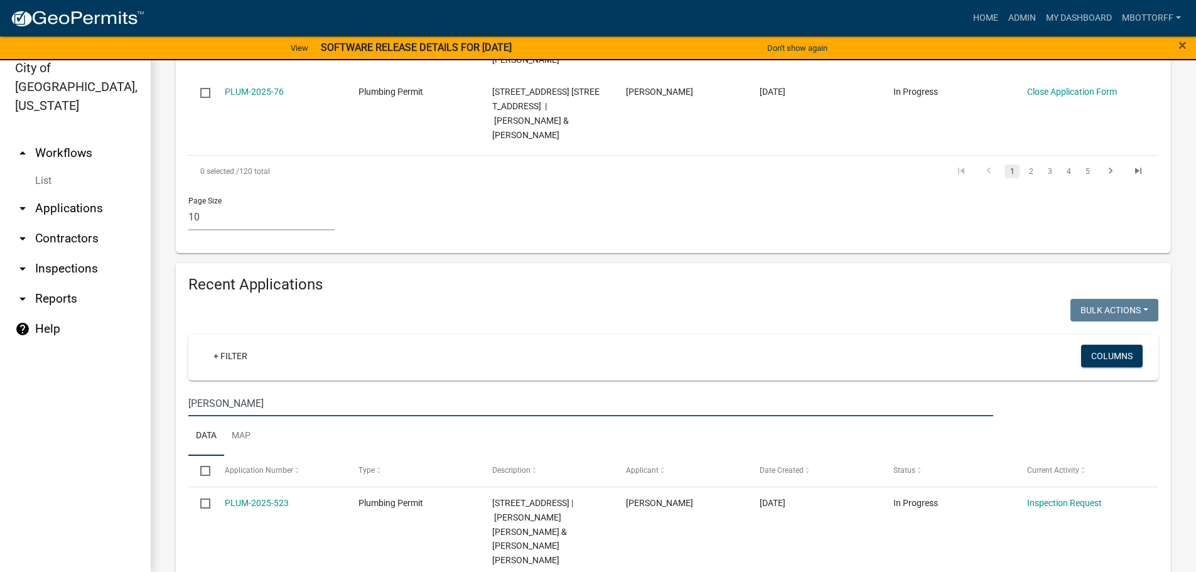
drag, startPoint x: 244, startPoint y: 298, endPoint x: 0, endPoint y: 286, distance: 243.8
click at [0, 289] on div "City of Jeffersonville, Indiana arrow_drop_up Workflows List arrow_drop_down Ap…" at bounding box center [598, 308] width 1196 height 527
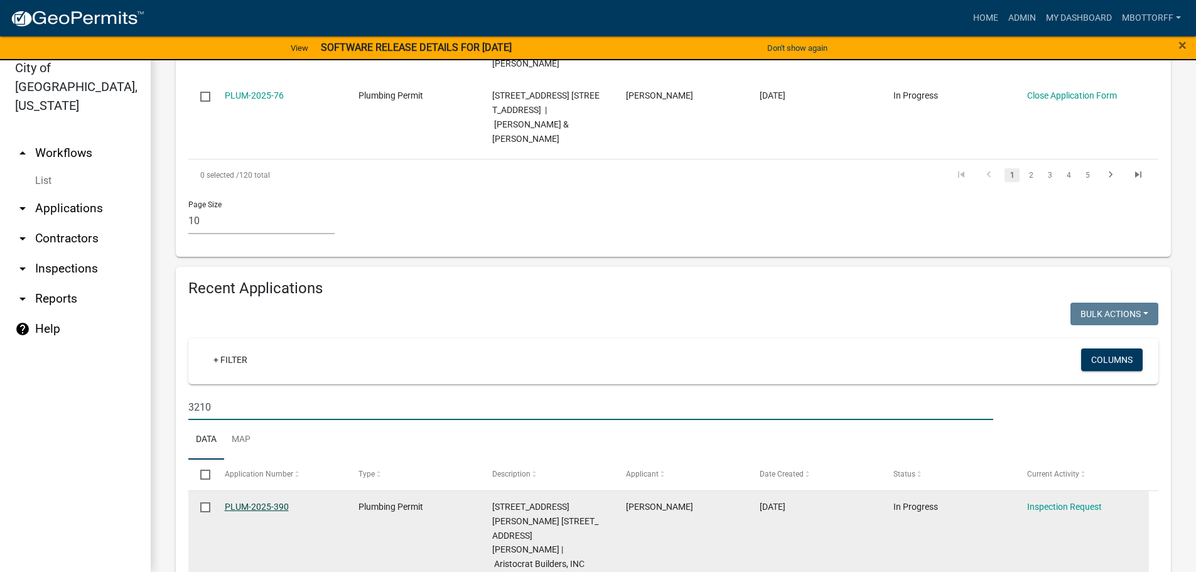
type input "3210"
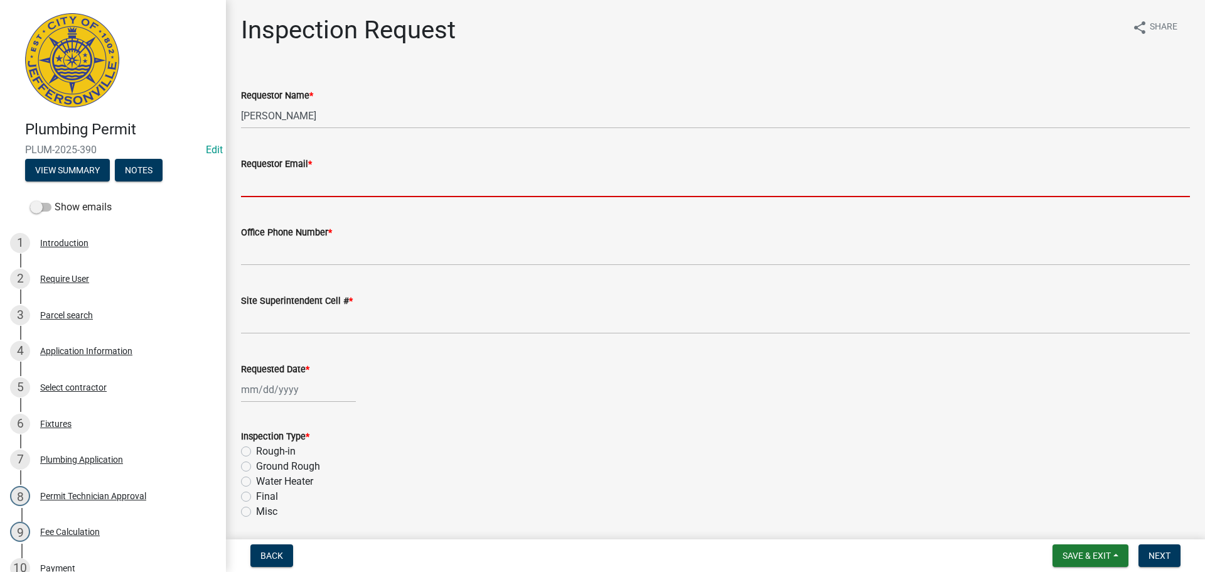
click at [285, 184] on input "Requestor Email *" at bounding box center [715, 184] width 949 height 26
type input "mbottorff@cityofjeff.net"
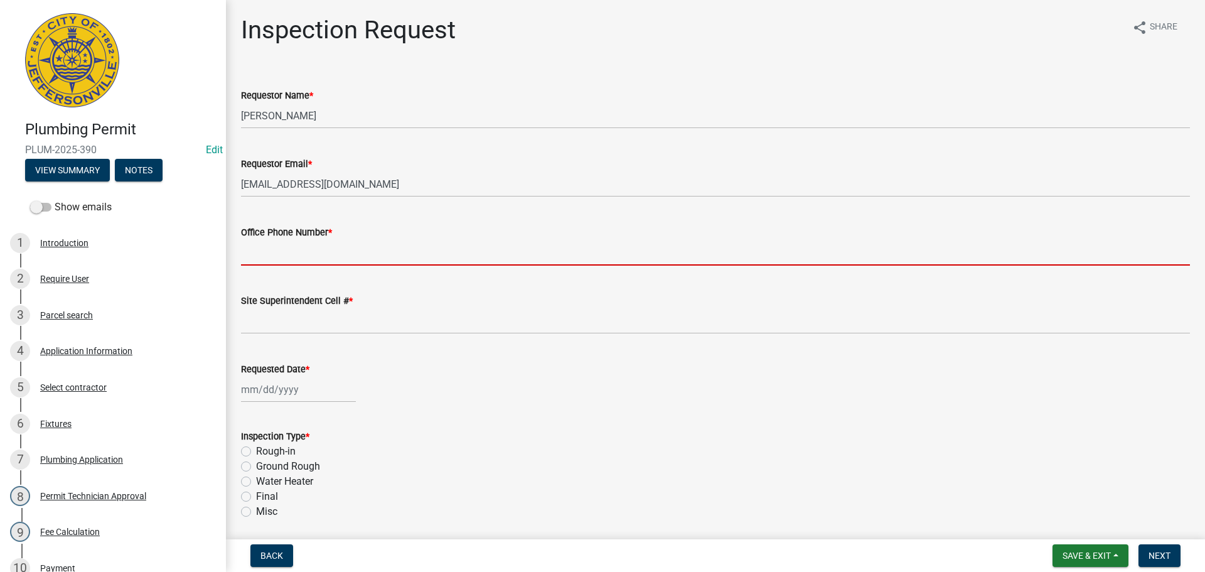
click at [289, 254] on input "Office Phone Number *" at bounding box center [715, 253] width 949 height 26
type input "000-000-0000"
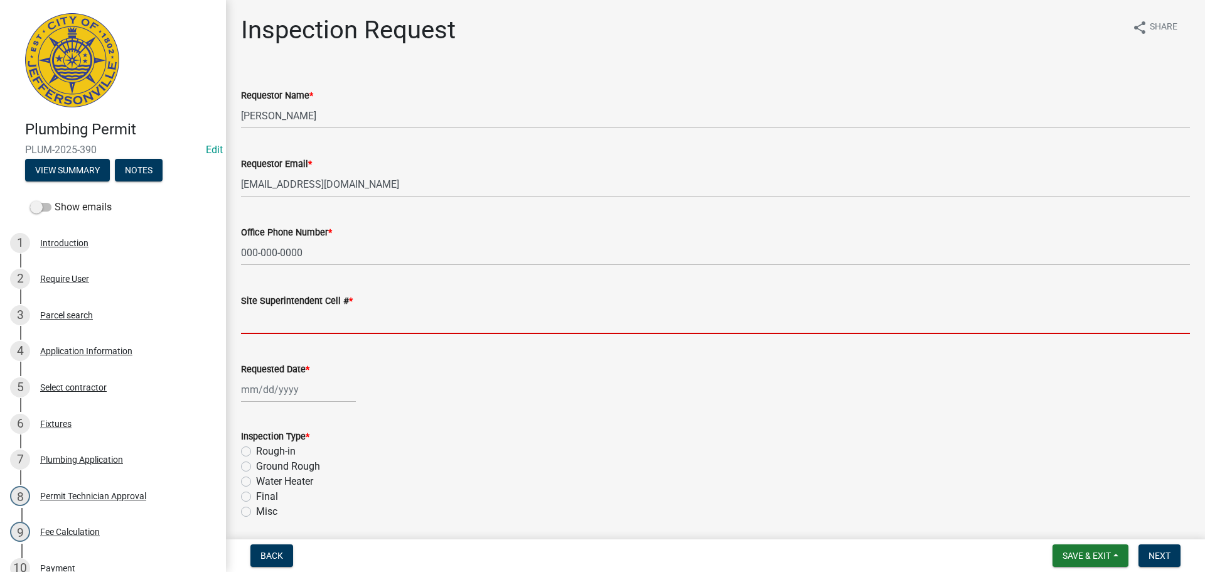
click at [301, 327] on input "Site Superintendent Cell # *" at bounding box center [715, 321] width 949 height 26
type input "SAME"
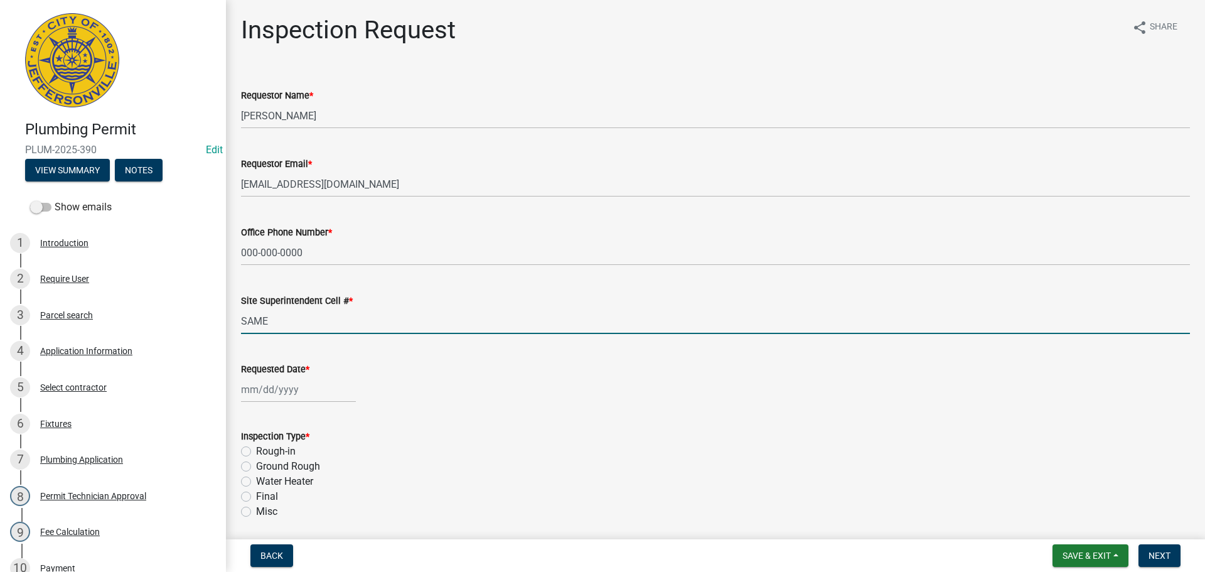
select select "10"
select select "2025"
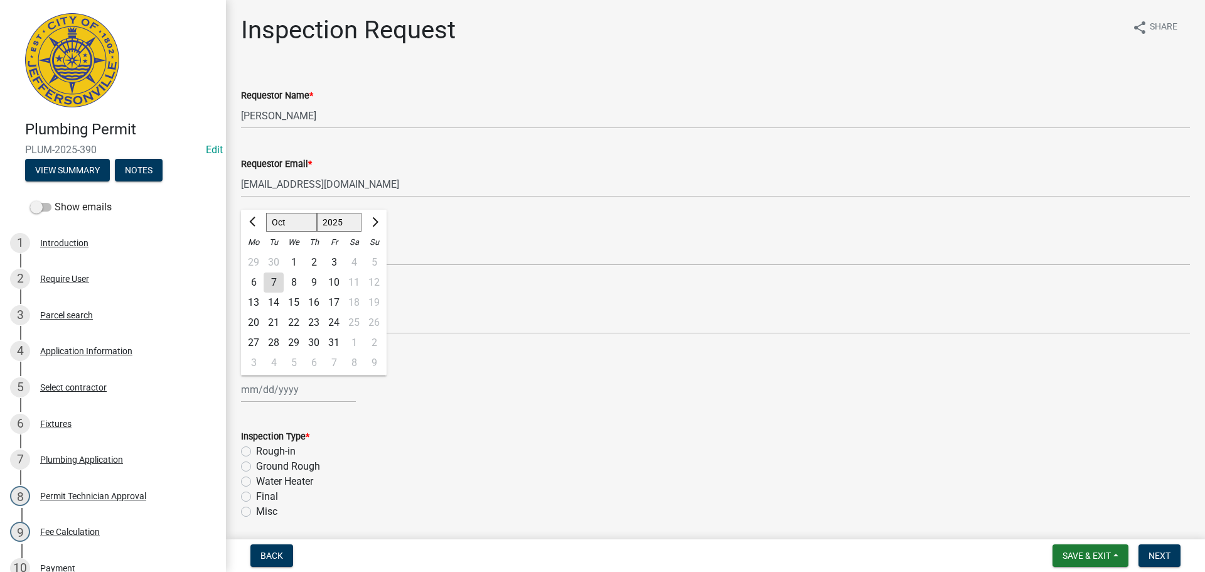
click at [281, 390] on div "Jan Feb Mar Apr May Jun Jul Aug Sep Oct Nov Dec 1525 1526 1527 1528 1529 1530 1…" at bounding box center [298, 390] width 115 height 26
click at [292, 282] on div "8" at bounding box center [294, 282] width 20 height 20
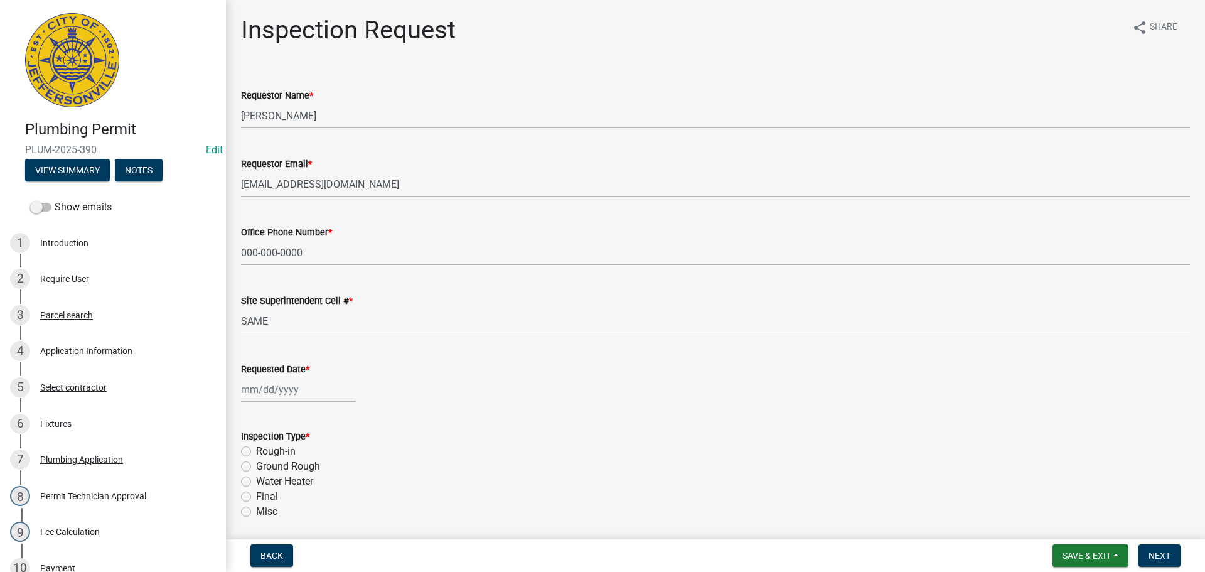
type input "10/08/2025"
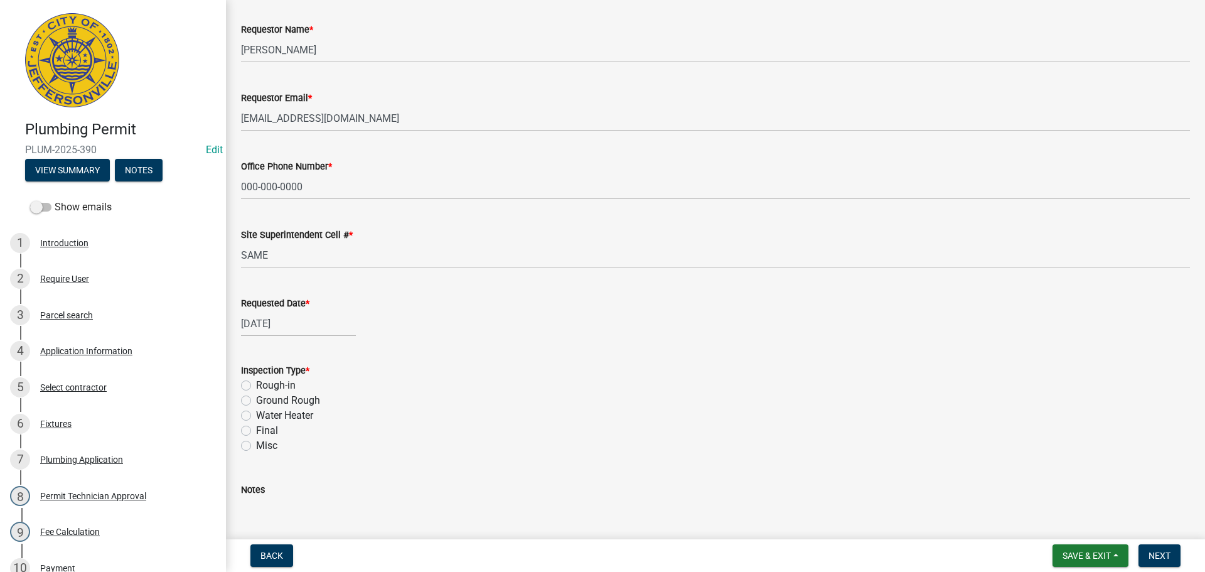
scroll to position [147, 0]
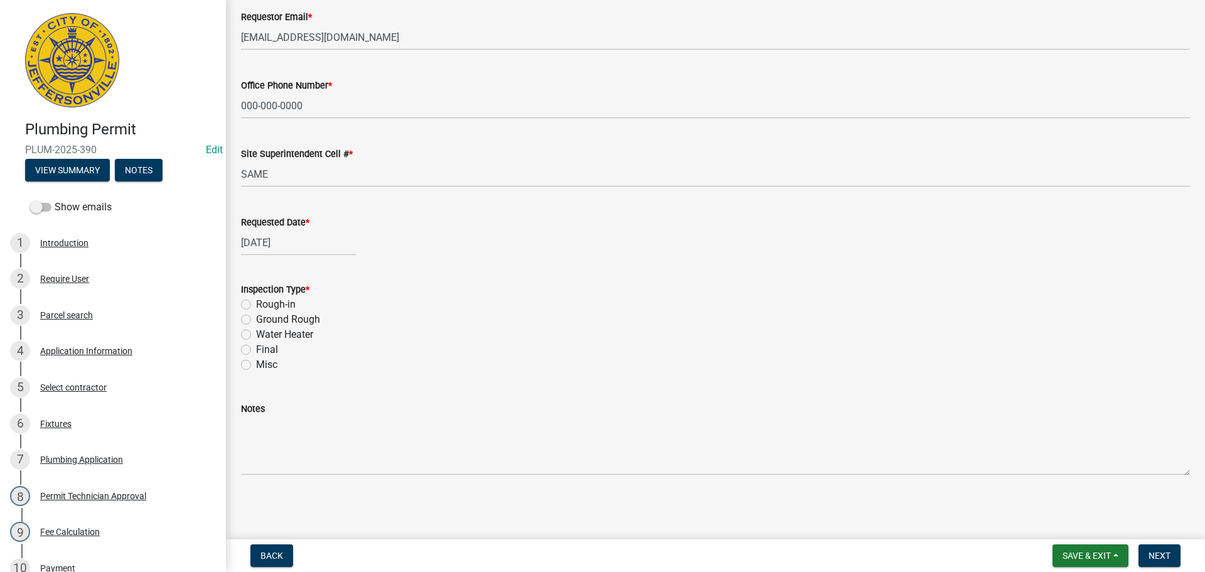
click at [256, 306] on label "Rough-in" at bounding box center [276, 304] width 40 height 15
click at [256, 305] on input "Rough-in" at bounding box center [260, 301] width 8 height 8
radio input "true"
click at [1157, 555] on span "Next" at bounding box center [1160, 555] width 22 height 10
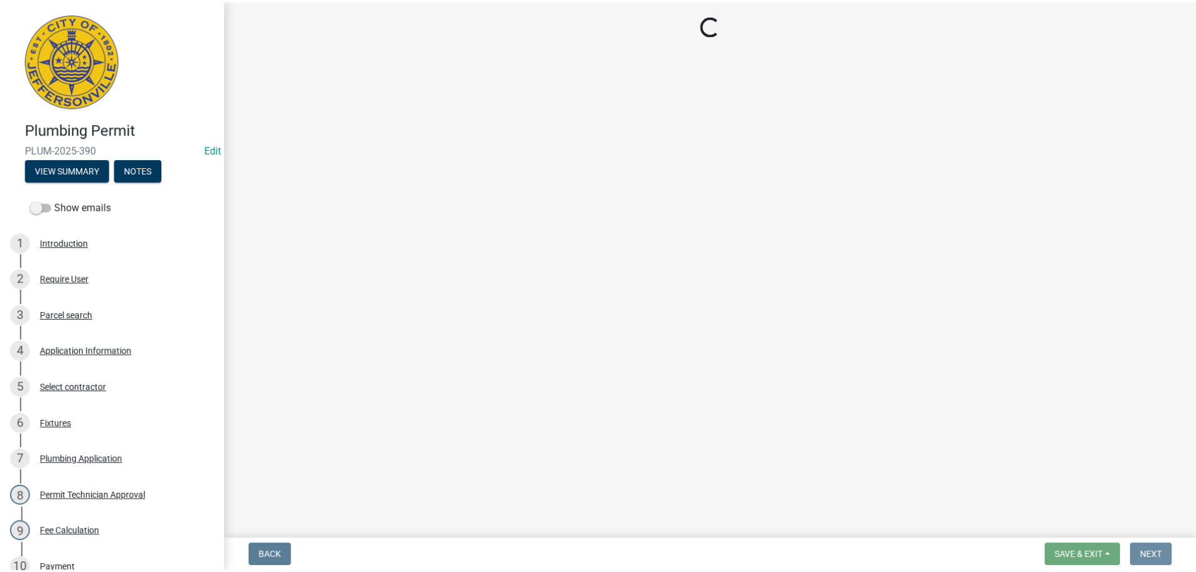
scroll to position [0, 0]
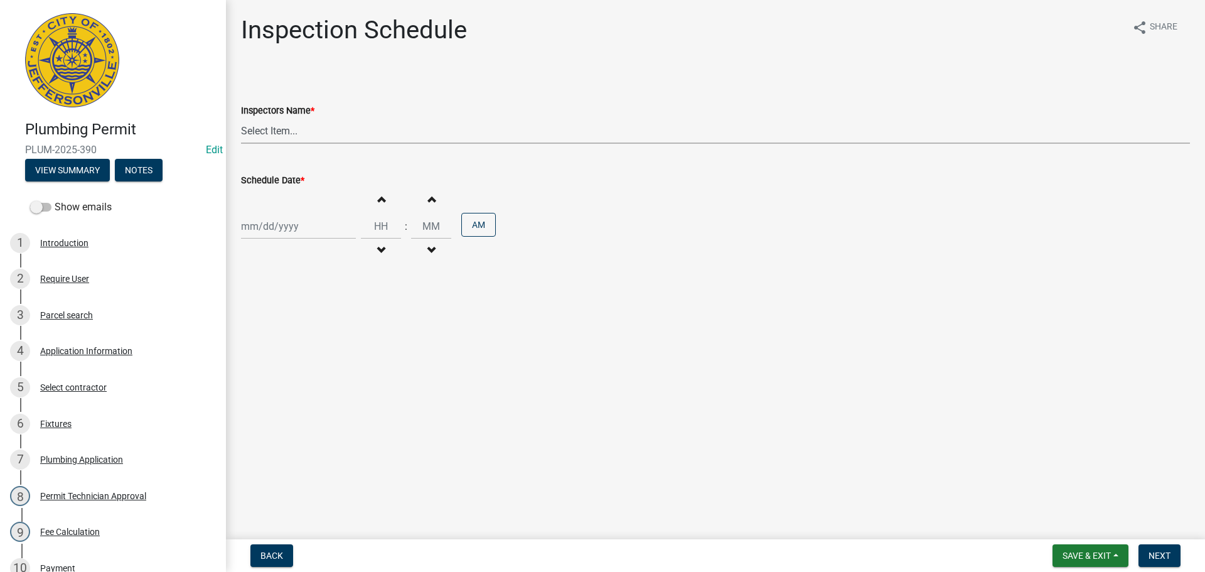
click at [264, 129] on select "Select Item... jramsey (Jeremy Ramsey) MaryFrey (Mary Frey) mkruer (Mike Kruer)…" at bounding box center [715, 131] width 949 height 26
select select "13c97fbc-c819-4cee-844a-0db3d3c4db95"
click at [241, 118] on select "Select Item... jramsey (Jeremy Ramsey) MaryFrey (Mary Frey) mkruer (Mike Kruer)…" at bounding box center [715, 131] width 949 height 26
click at [262, 223] on div at bounding box center [298, 226] width 115 height 26
select select "10"
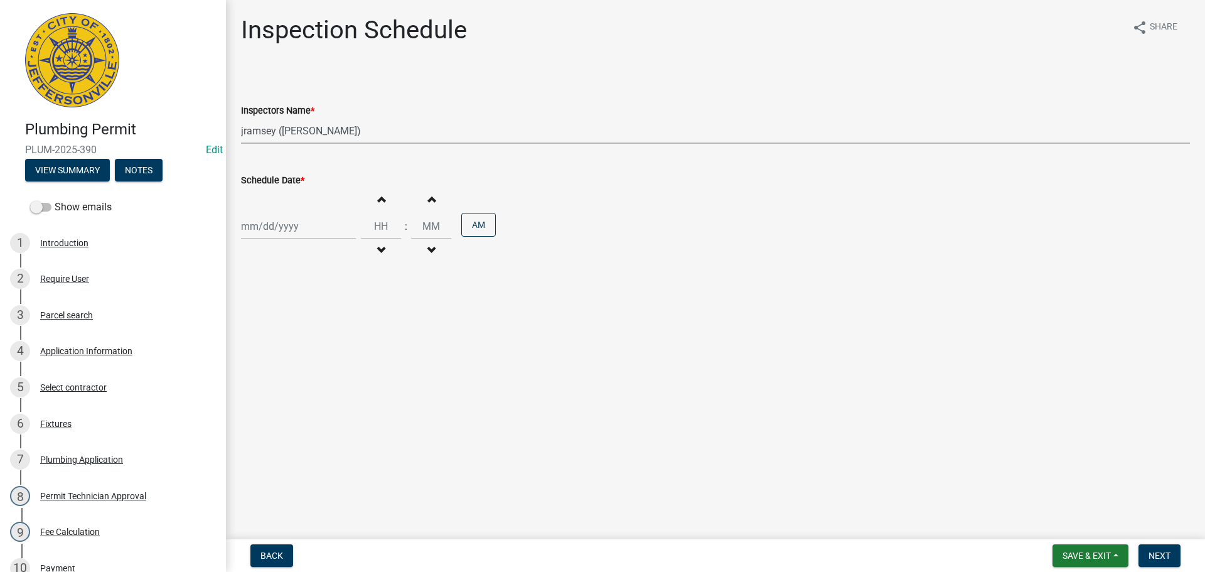
select select "2025"
click at [294, 313] on div "8" at bounding box center [294, 313] width 20 height 20
type input "10/08/2025"
click at [1164, 552] on span "Next" at bounding box center [1160, 555] width 22 height 10
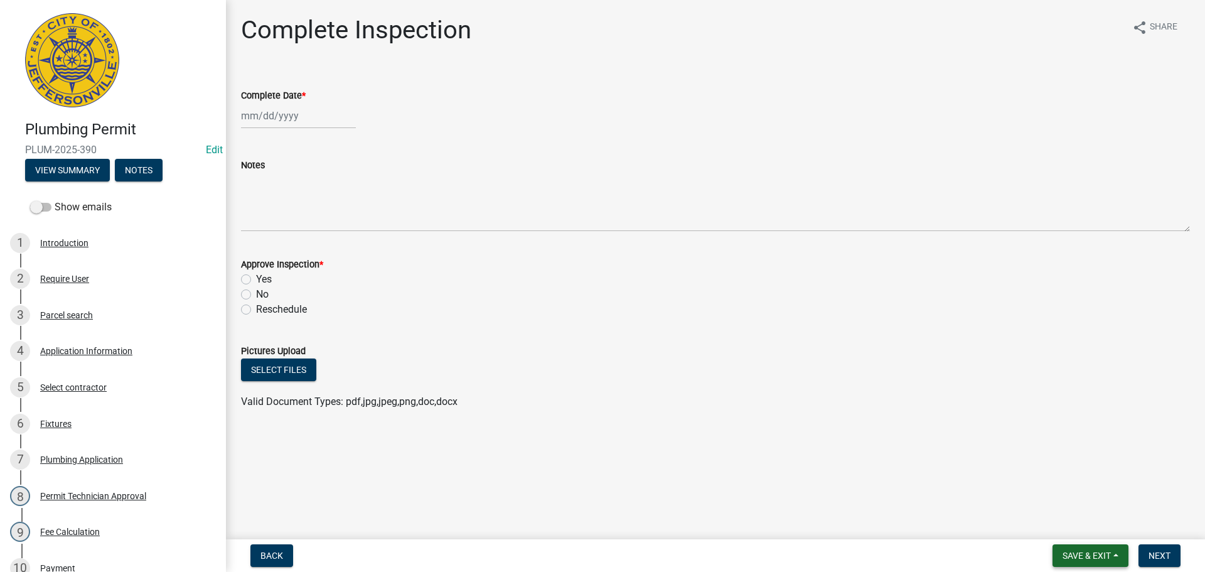
click at [1094, 552] on span "Save & Exit" at bounding box center [1087, 555] width 48 height 10
click at [1079, 525] on button "Save & Exit" at bounding box center [1078, 523] width 100 height 30
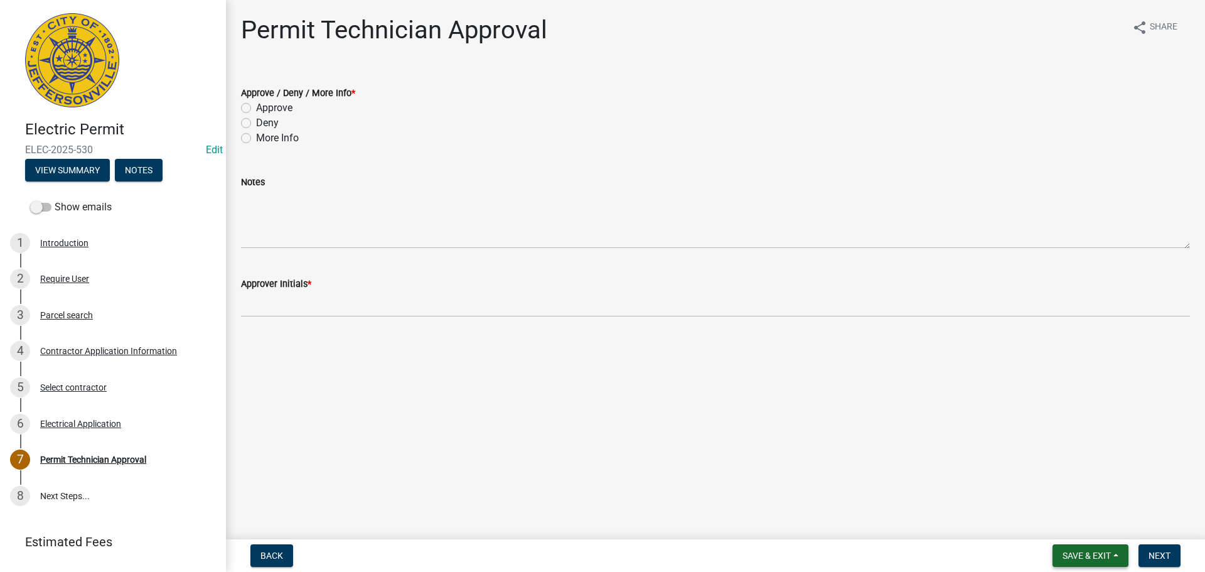
click at [1094, 552] on span "Save & Exit" at bounding box center [1087, 555] width 48 height 10
click at [1082, 520] on button "Save & Exit" at bounding box center [1078, 523] width 100 height 30
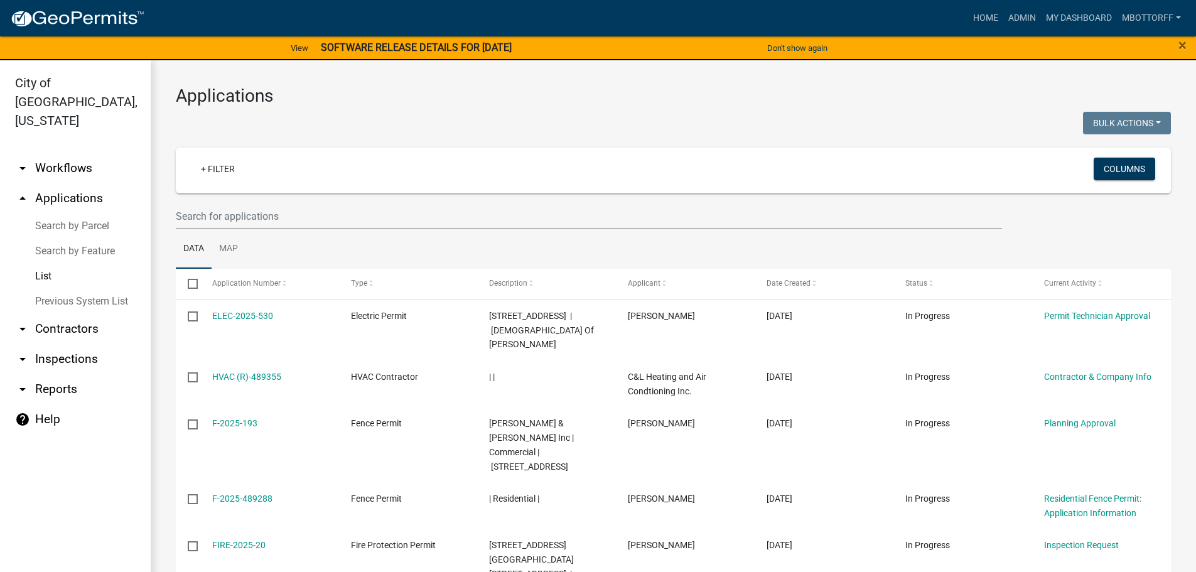
click at [63, 238] on link "Search by Feature" at bounding box center [75, 250] width 151 height 25
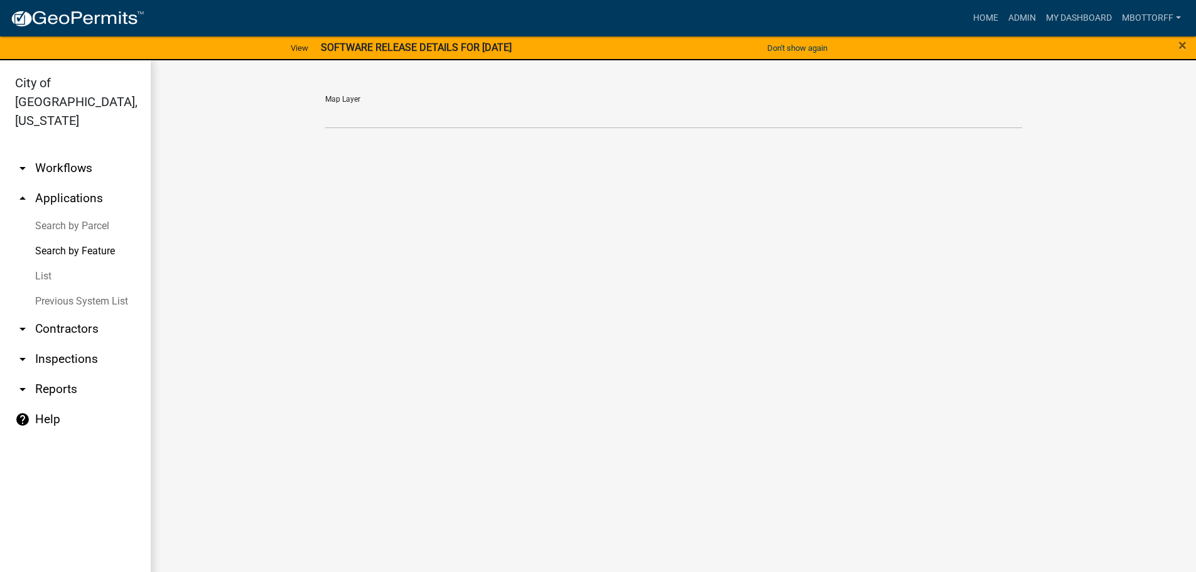
click at [63, 213] on link "Search by Parcel" at bounding box center [75, 225] width 151 height 25
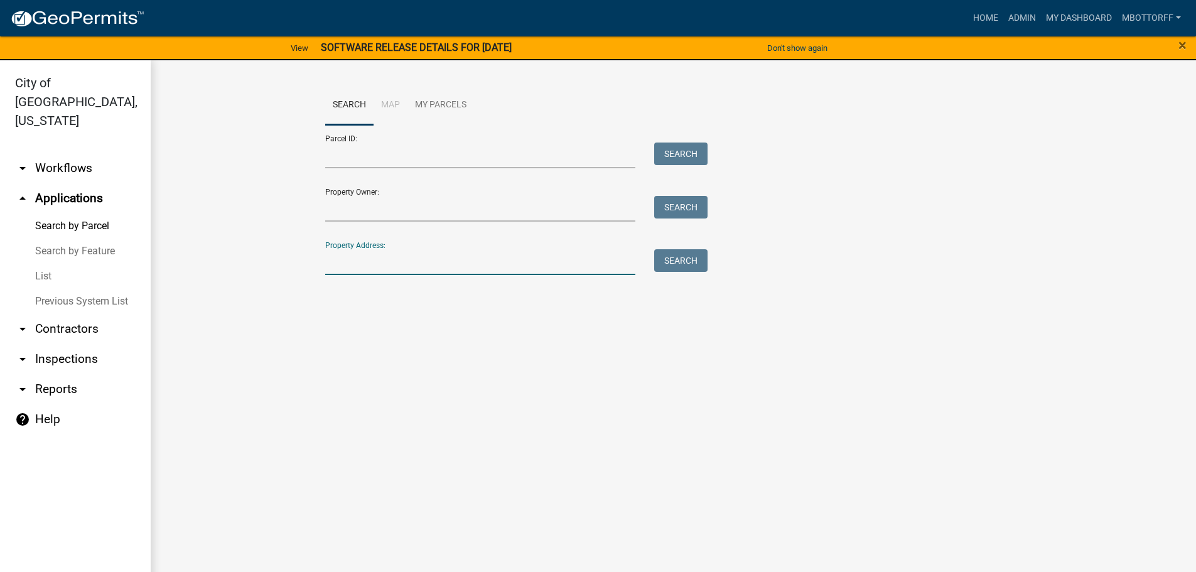
click at [350, 257] on input "Property Address:" at bounding box center [480, 262] width 311 height 26
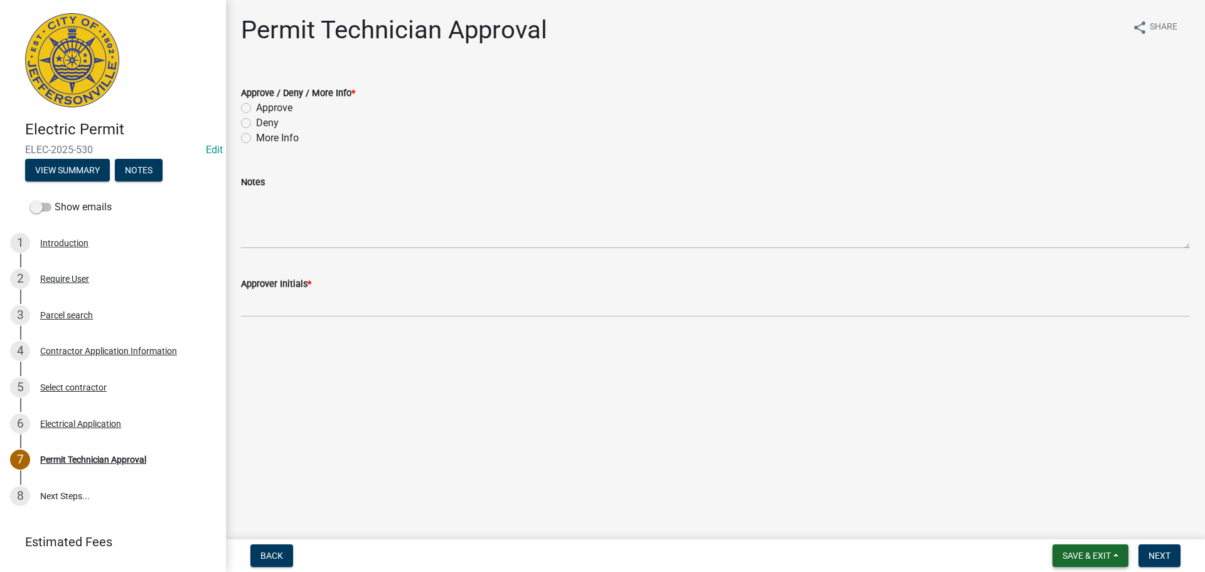
click at [1069, 549] on button "Save & Exit" at bounding box center [1090, 555] width 76 height 23
click at [1069, 527] on button "Save & Exit" at bounding box center [1078, 523] width 100 height 30
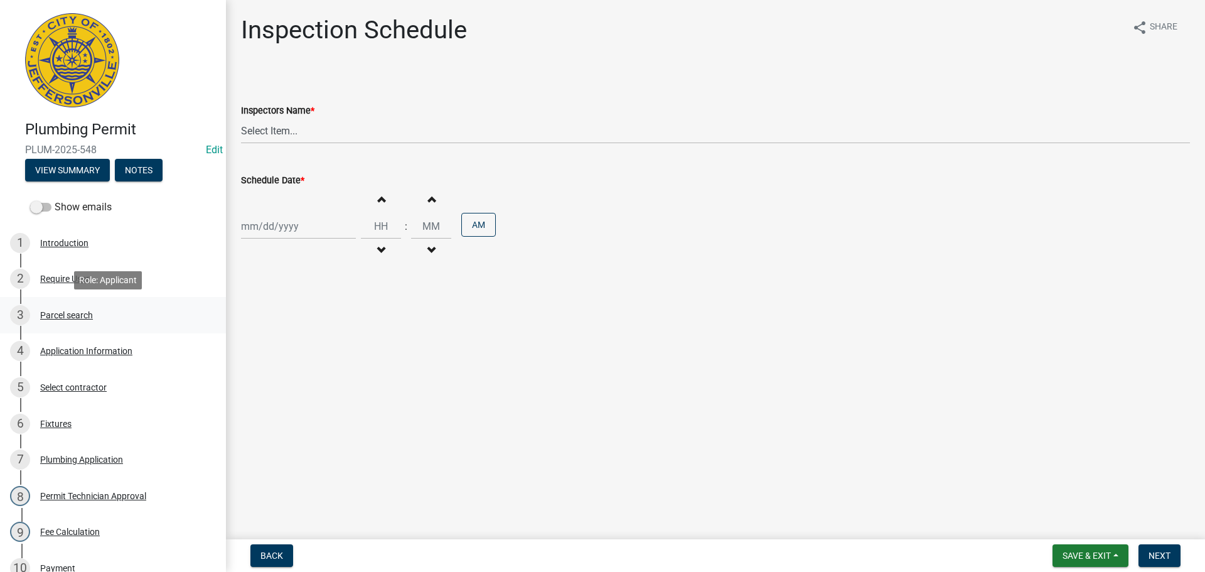
click at [58, 314] on div "Parcel search" at bounding box center [66, 315] width 53 height 9
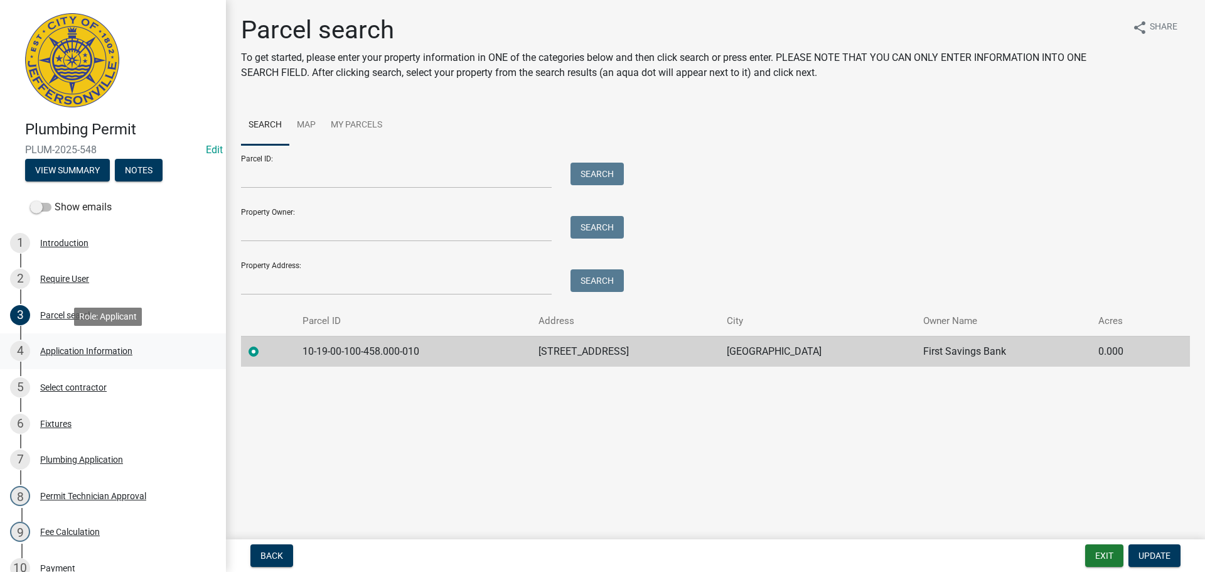
click at [73, 355] on div "Application Information" at bounding box center [86, 350] width 92 height 9
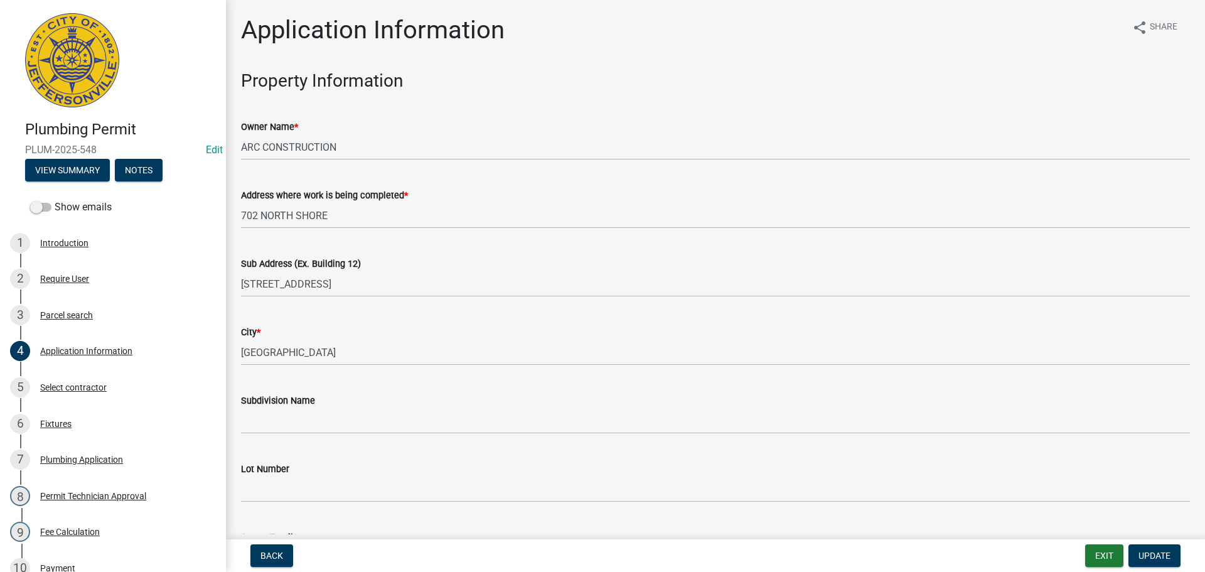
scroll to position [312, 0]
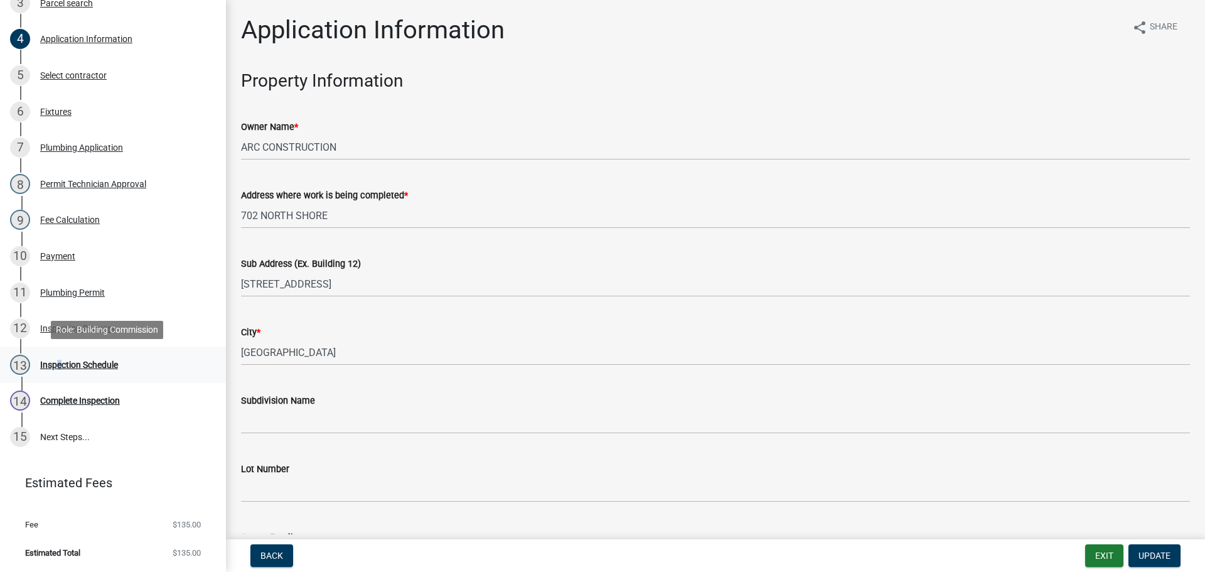
click at [55, 363] on div "Inspection Schedule" at bounding box center [79, 364] width 78 height 9
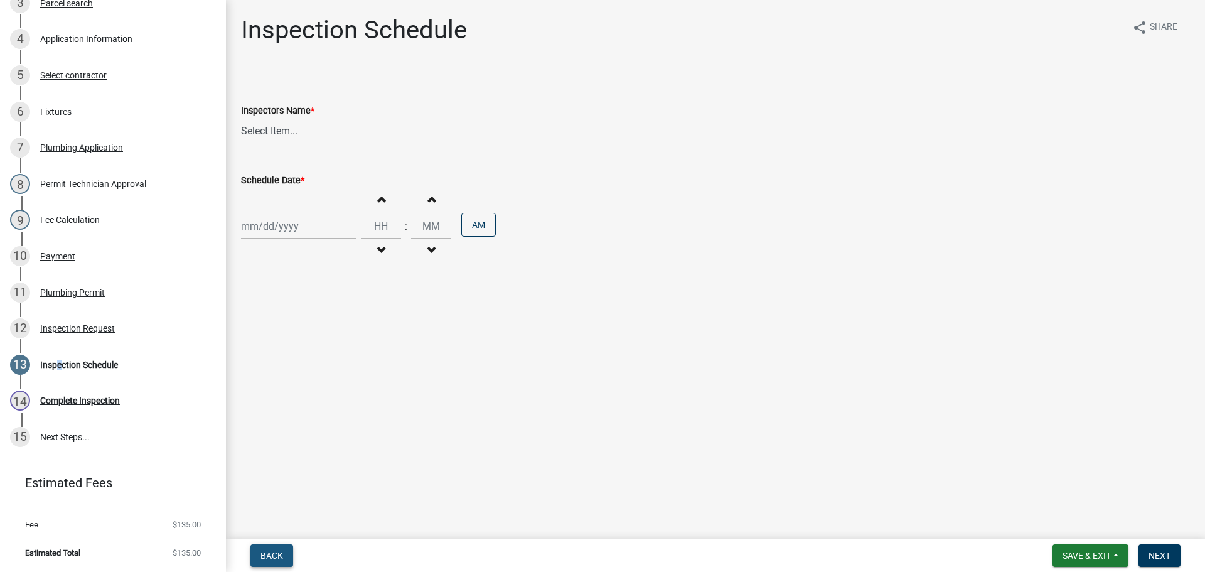
click at [270, 547] on button "Back" at bounding box center [271, 555] width 43 height 23
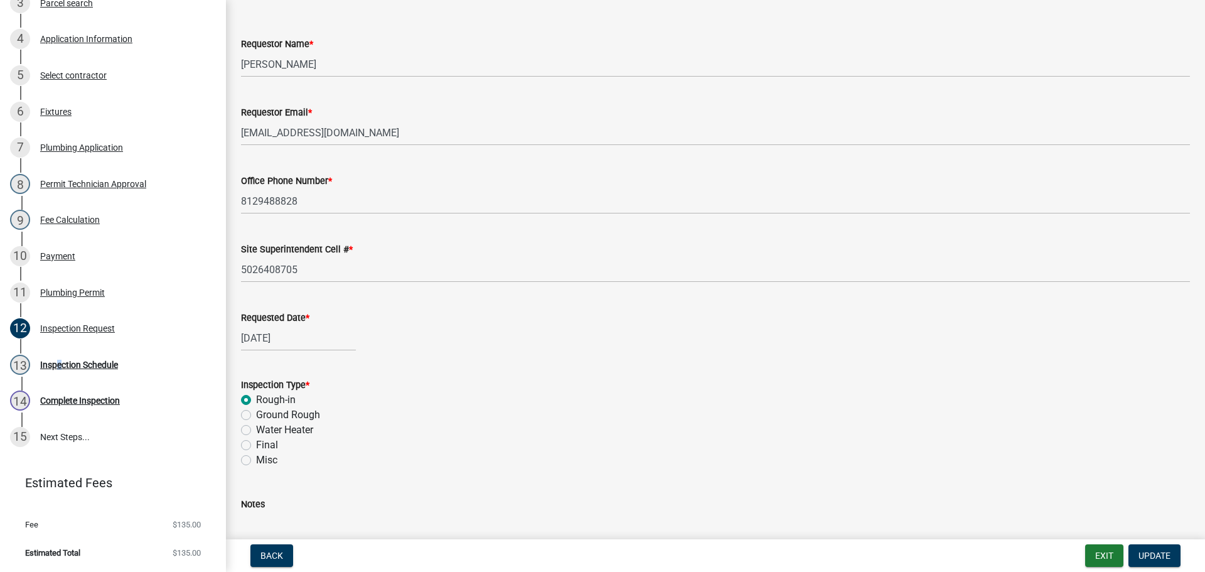
scroll to position [147, 0]
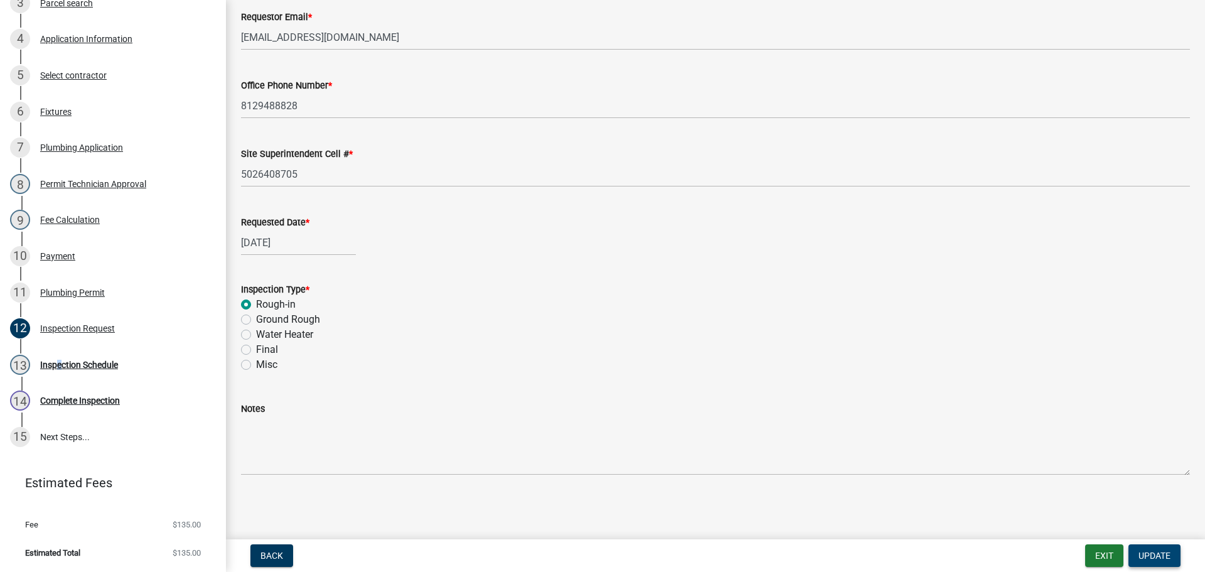
click at [1155, 552] on span "Update" at bounding box center [1154, 555] width 32 height 10
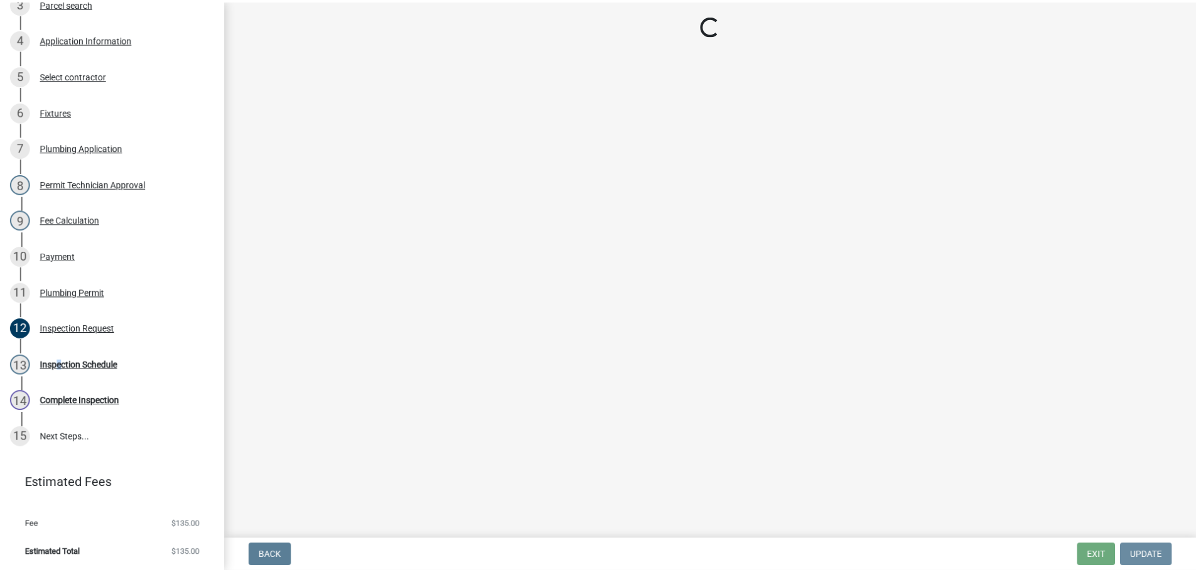
scroll to position [0, 0]
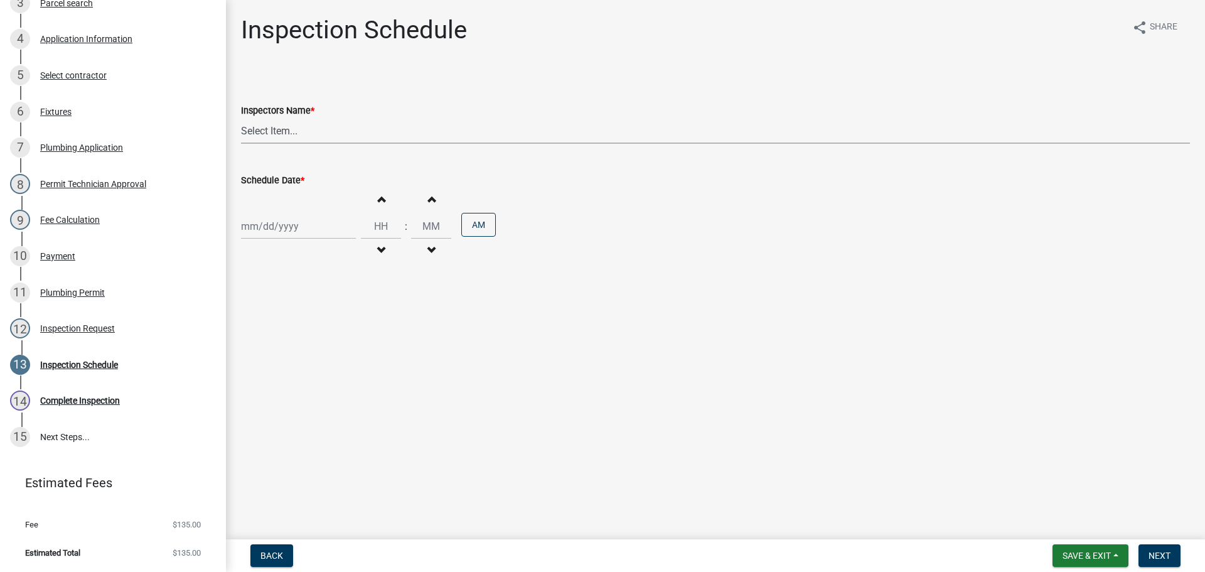
click at [257, 131] on select "Select Item... [PERSON_NAME] ([PERSON_NAME]) [PERSON_NAME] ([PERSON_NAME]) mkru…" at bounding box center [715, 131] width 949 height 26
select select "13c97fbc-c819-4cee-844a-0db3d3c4db95"
click at [241, 118] on select "Select Item... [PERSON_NAME] ([PERSON_NAME]) [PERSON_NAME] ([PERSON_NAME]) mkru…" at bounding box center [715, 131] width 949 height 26
click at [264, 220] on div at bounding box center [298, 226] width 115 height 26
select select "10"
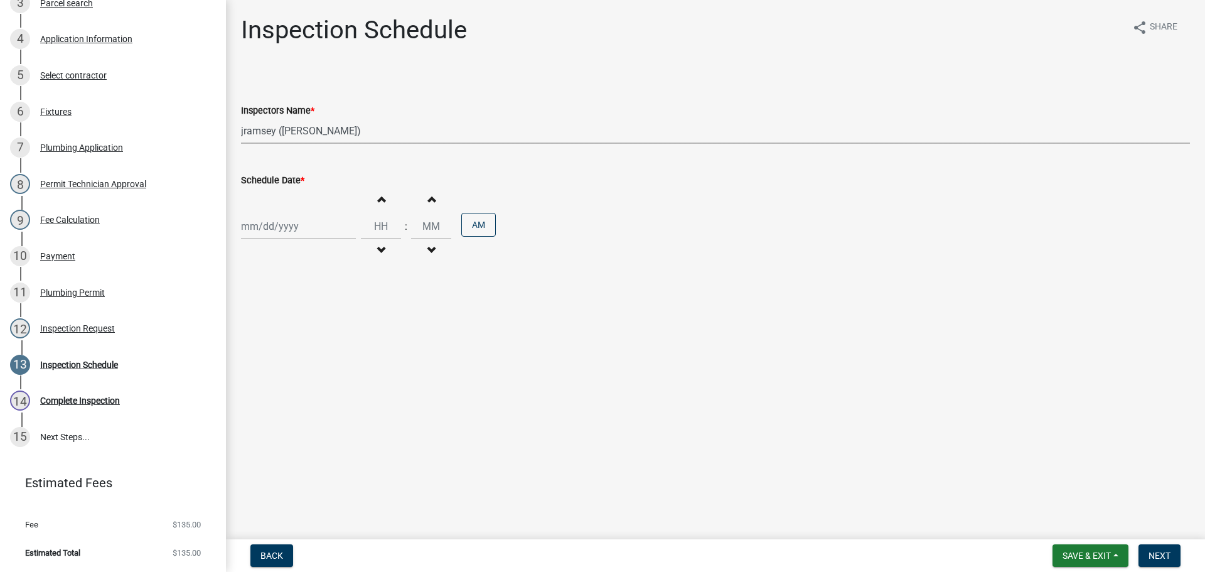
select select "2025"
click at [297, 312] on div "8" at bounding box center [294, 313] width 20 height 20
type input "[DATE]"
click at [1171, 555] on button "Next" at bounding box center [1159, 555] width 42 height 23
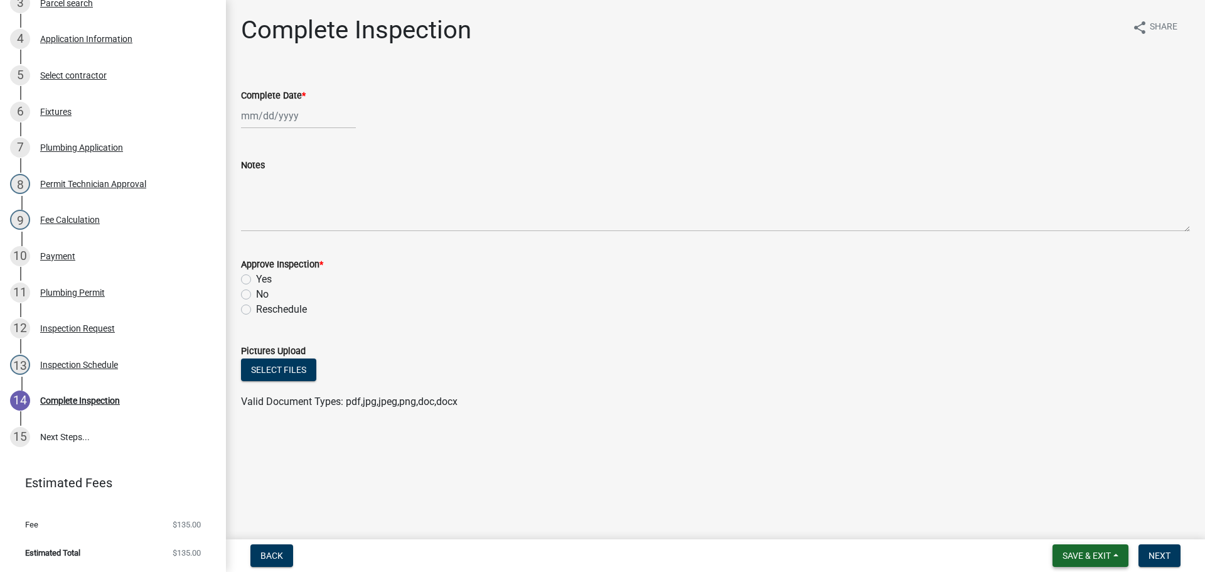
click at [1098, 551] on span "Save & Exit" at bounding box center [1087, 555] width 48 height 10
click at [1087, 530] on button "Save & Exit" at bounding box center [1078, 523] width 100 height 30
